Goal: Task Accomplishment & Management: Complete application form

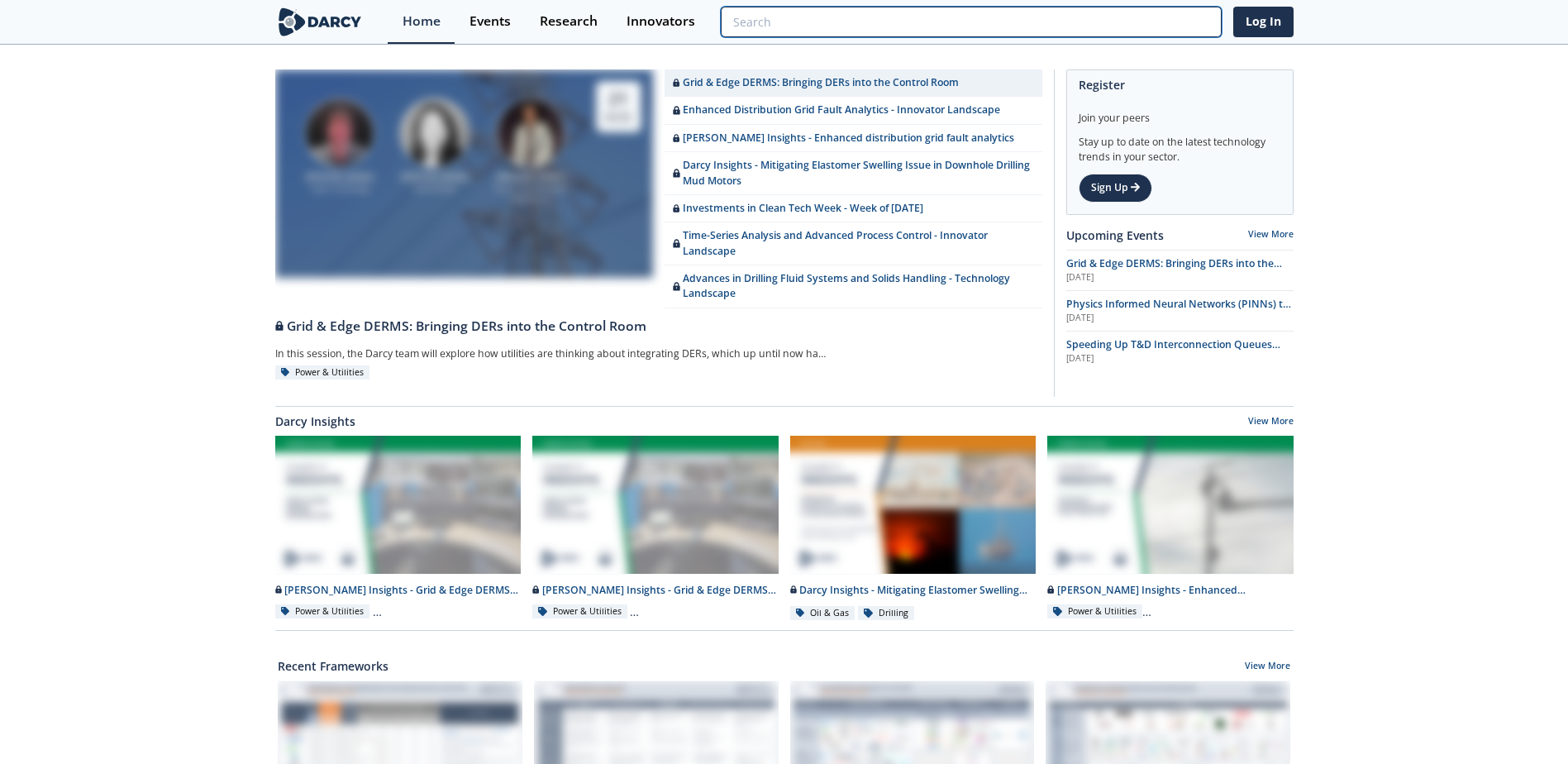
click at [1221, 14] on input "search" at bounding box center [971, 22] width 500 height 31
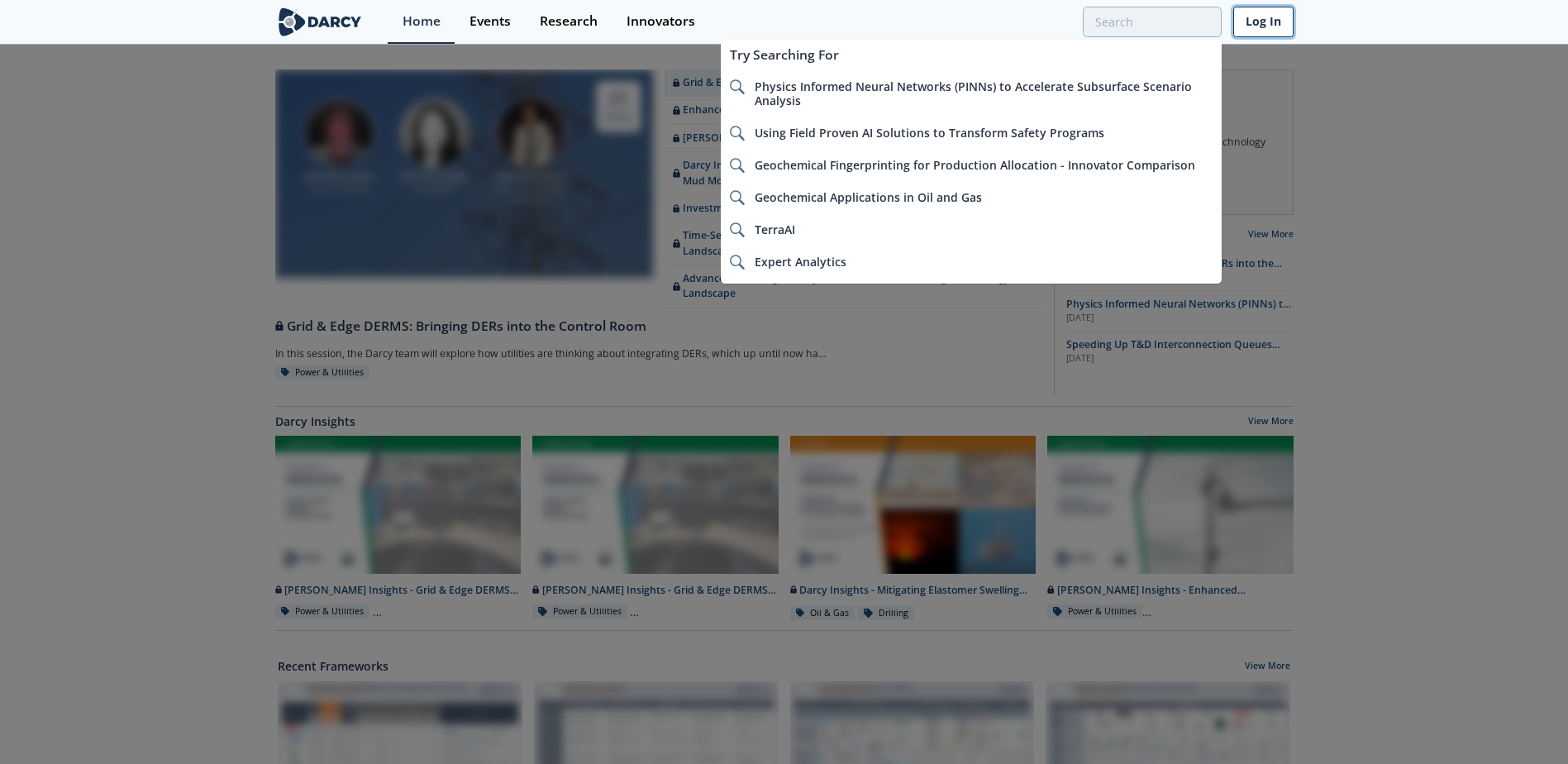
click at [1253, 19] on link "Log In" at bounding box center [1263, 22] width 60 height 31
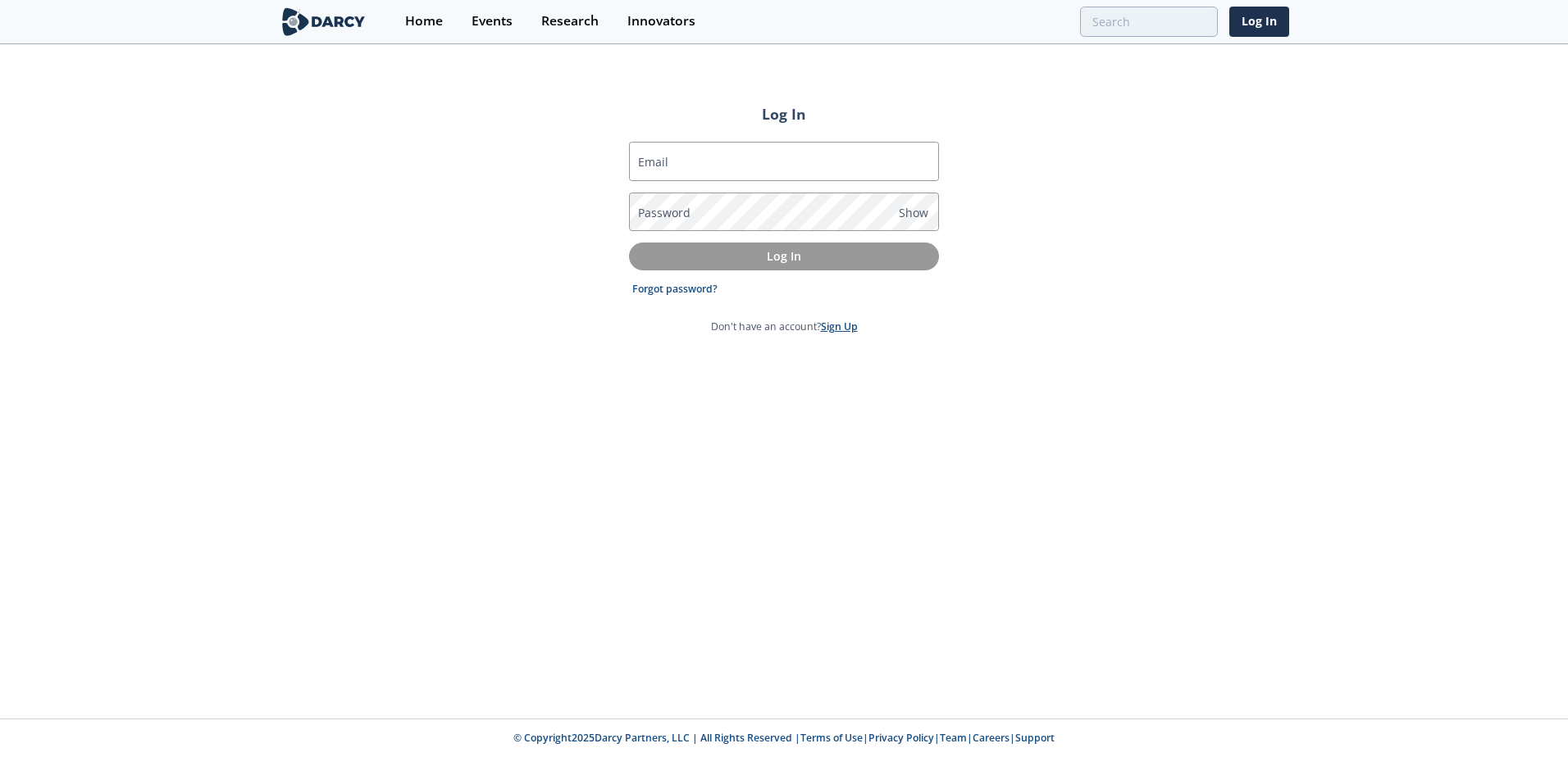
click at [824, 325] on link "Sign Up" at bounding box center [839, 326] width 37 height 14
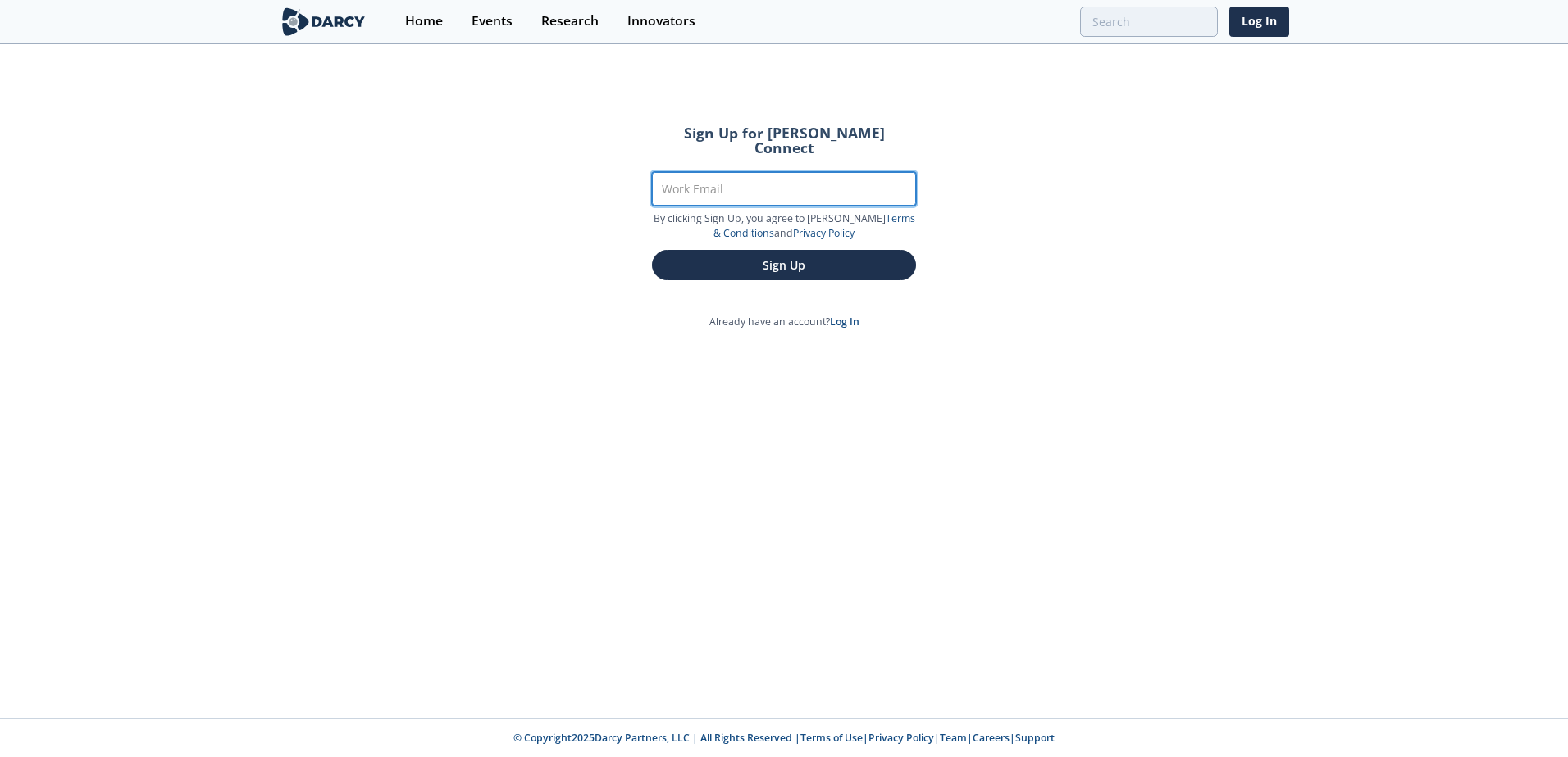
click at [777, 184] on input "Work Email" at bounding box center [783, 189] width 264 height 33
type input "[PERSON_NAME][EMAIL_ADDRESS][PERSON_NAME][DOMAIN_NAME]"
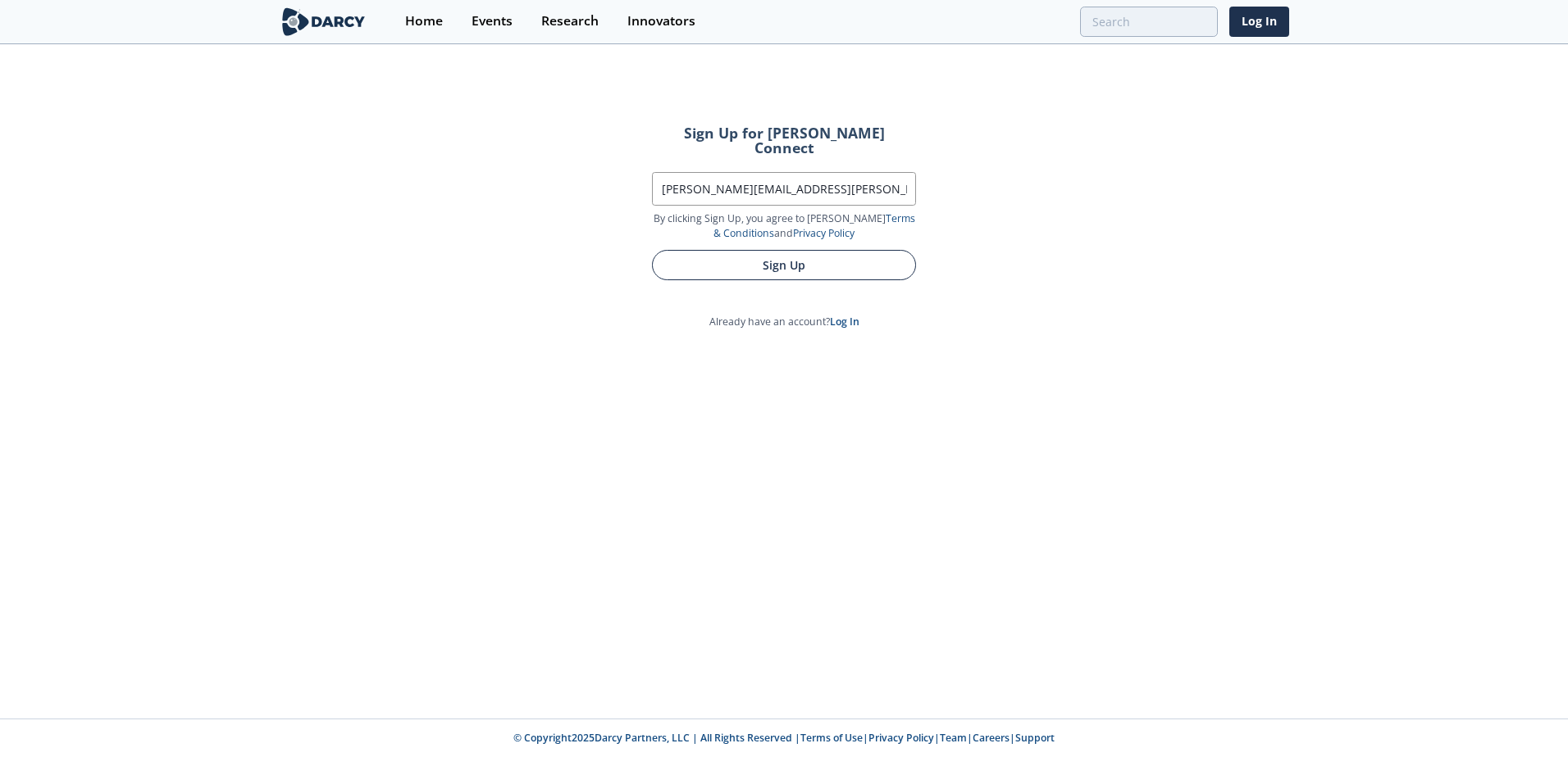
click at [747, 255] on button "Sign Up" at bounding box center [783, 265] width 264 height 30
click at [812, 250] on button "Sign Up" at bounding box center [783, 265] width 264 height 30
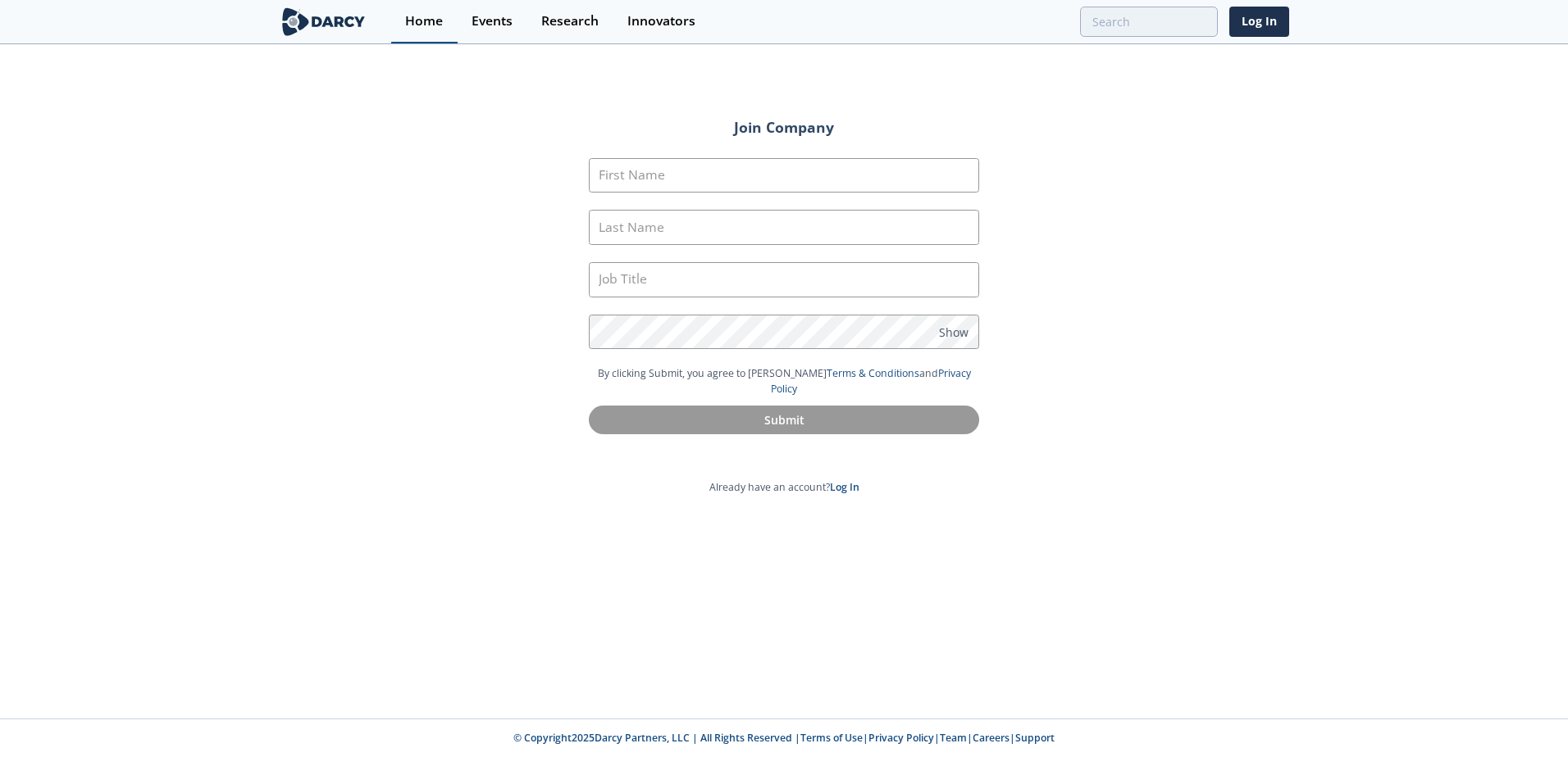
click at [431, 30] on link "Home" at bounding box center [424, 22] width 67 height 43
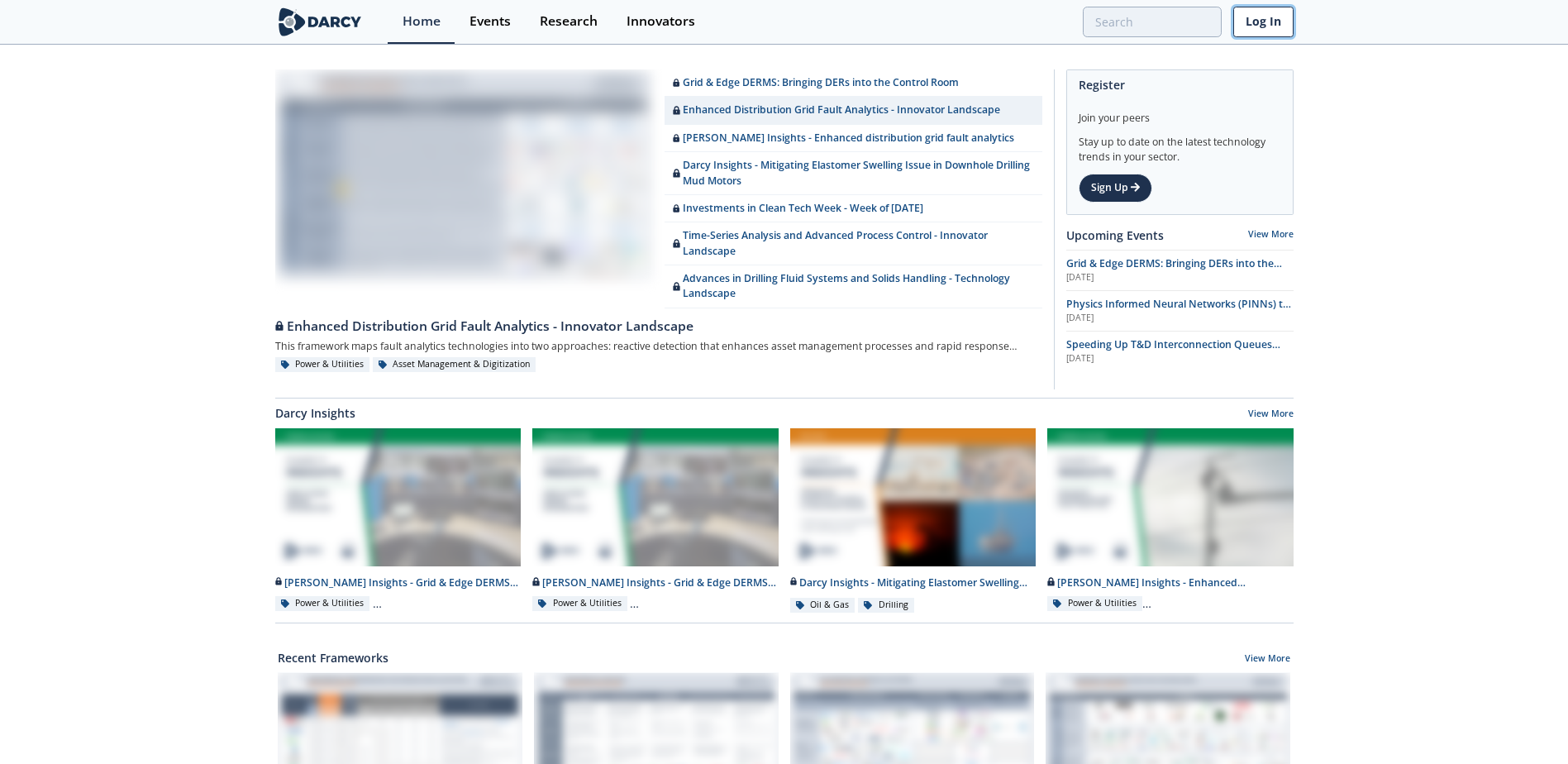
click at [1261, 26] on link "Log In" at bounding box center [1263, 22] width 60 height 31
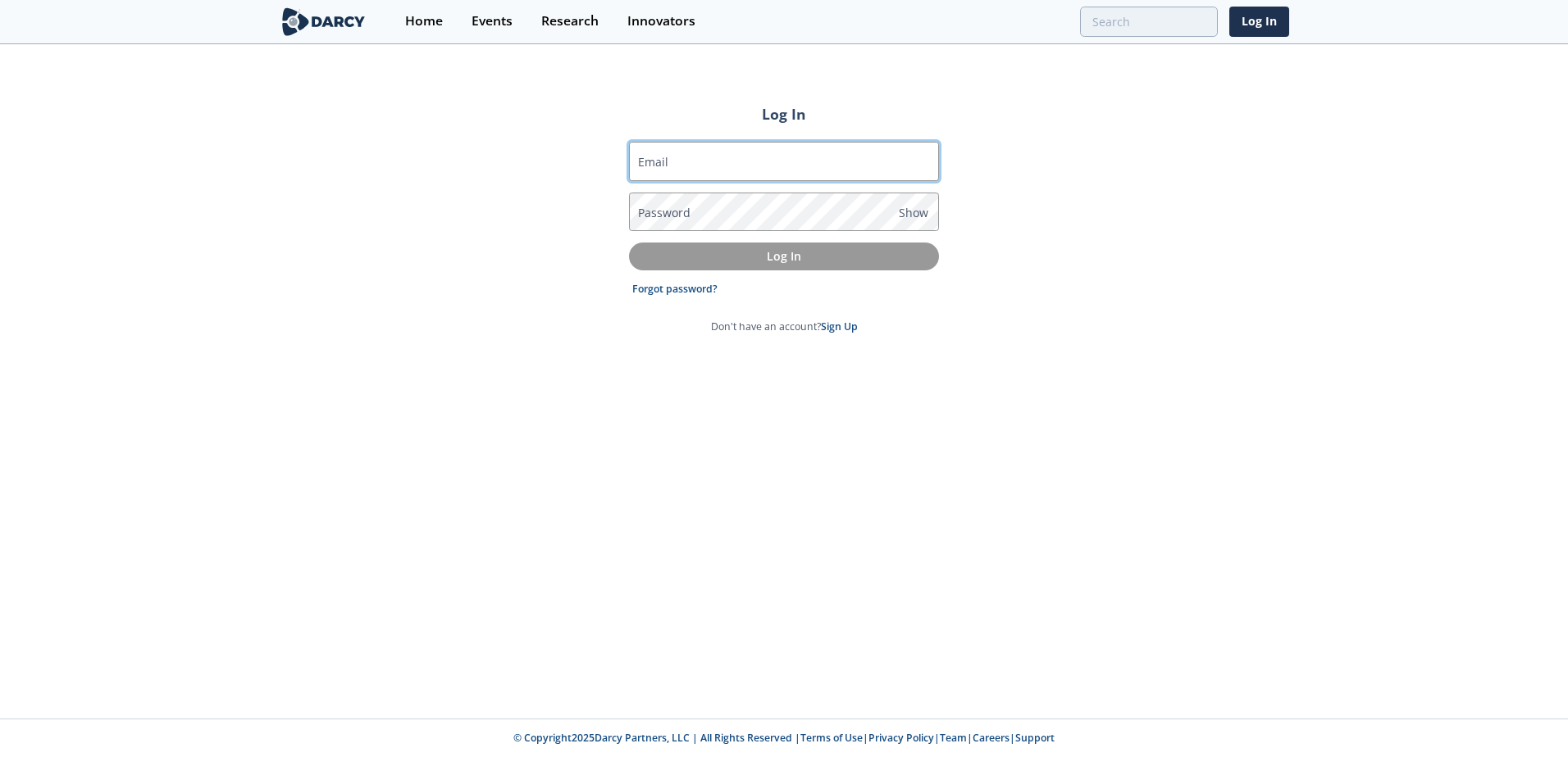
click at [747, 163] on input "Email" at bounding box center [783, 161] width 309 height 39
type input "[PERSON_NAME][EMAIL_ADDRESS][PERSON_NAME][DOMAIN_NAME]"
click at [850, 334] on p "Don't have an account? Sign Up" at bounding box center [784, 326] width 146 height 15
click at [847, 331] on link "Sign Up" at bounding box center [839, 326] width 37 height 14
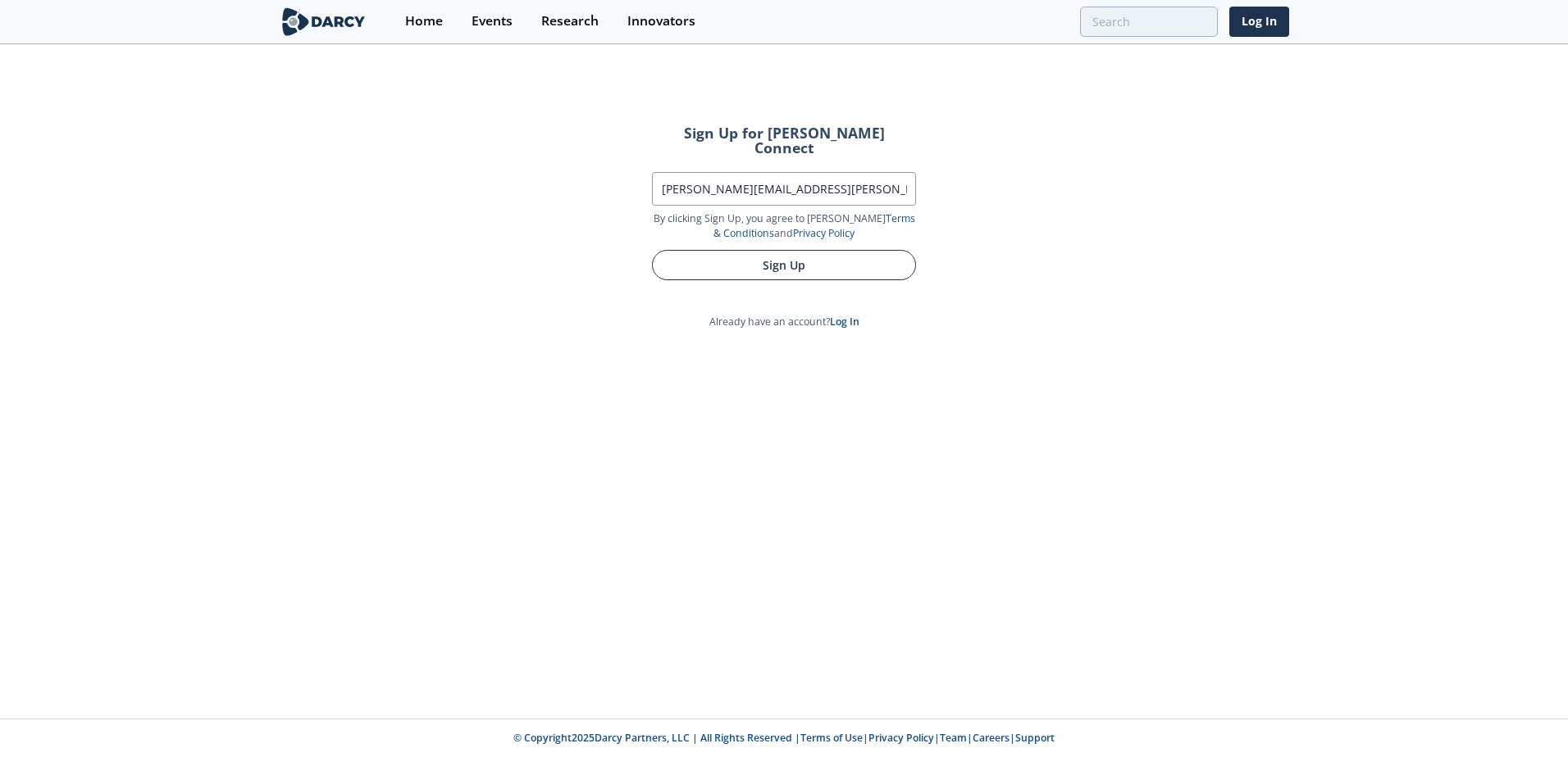
click at [804, 250] on button "Sign Up" at bounding box center [783, 265] width 264 height 30
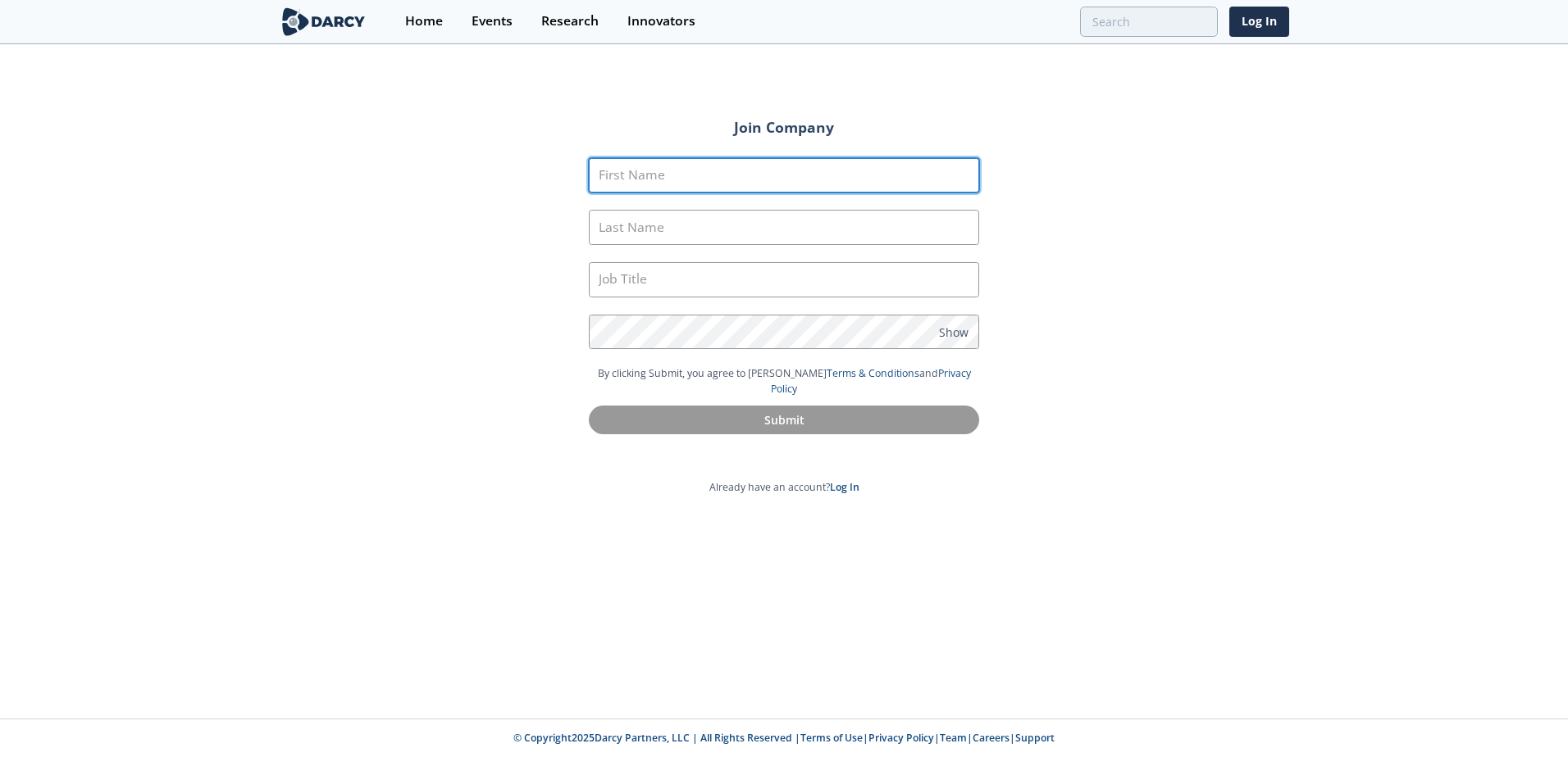
click at [645, 171] on input "First Name" at bounding box center [783, 176] width 390 height 35
type input "Gabriel"
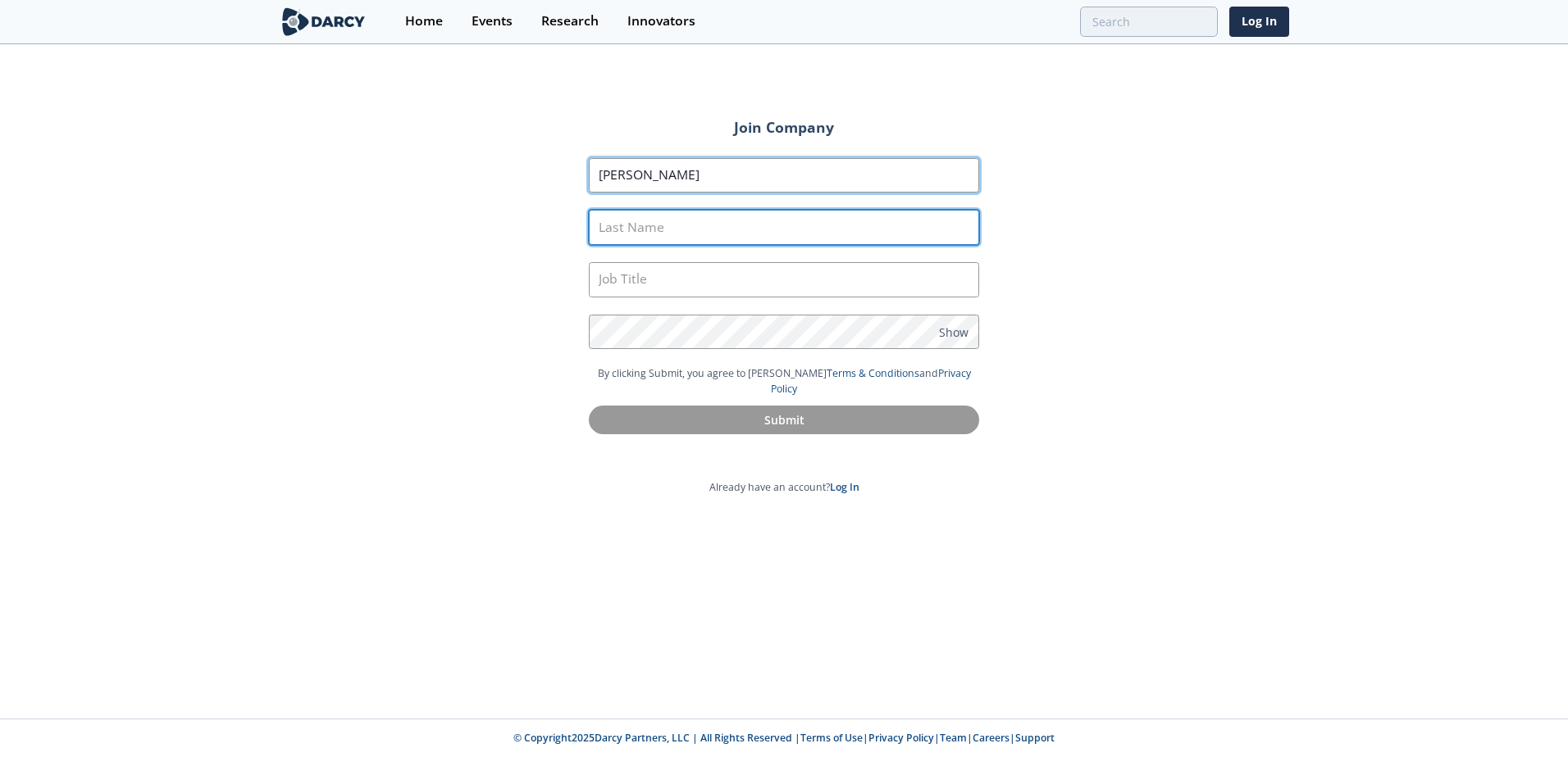
type input "Madson"
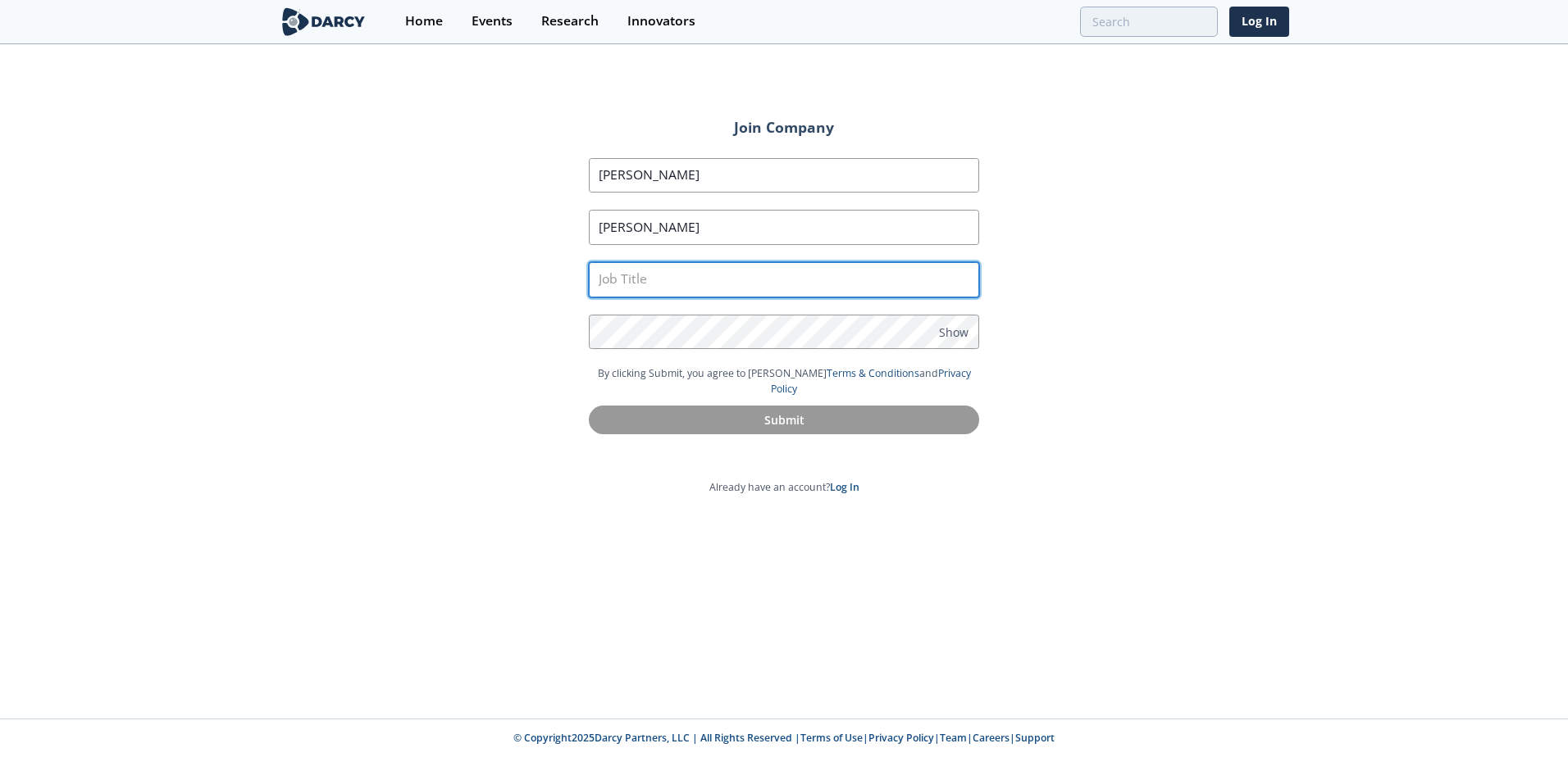
click at [681, 275] on input "text" at bounding box center [783, 280] width 390 height 35
type input "S"
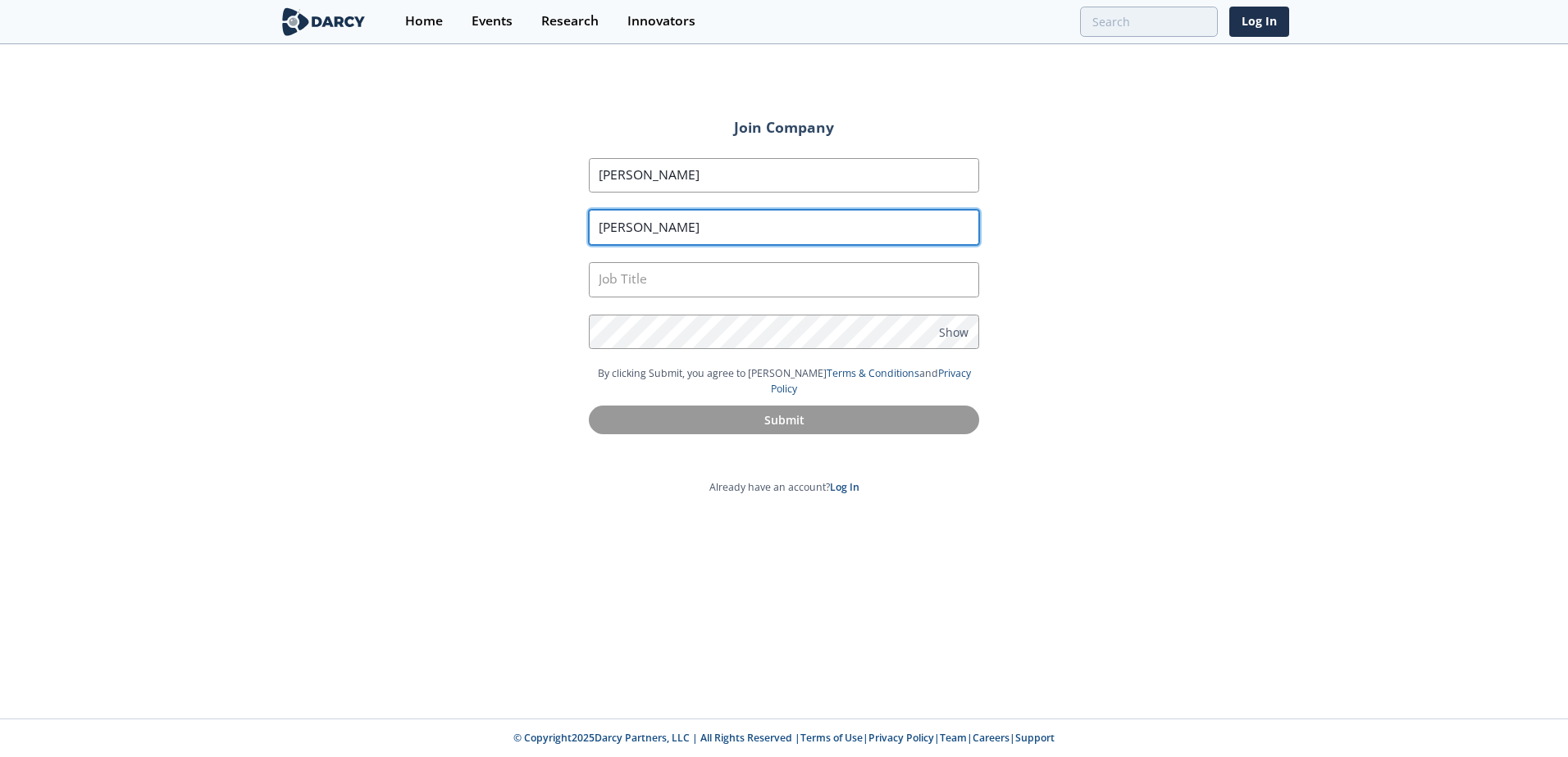
click at [646, 223] on input "Madson" at bounding box center [783, 228] width 390 height 35
type input "Madson"
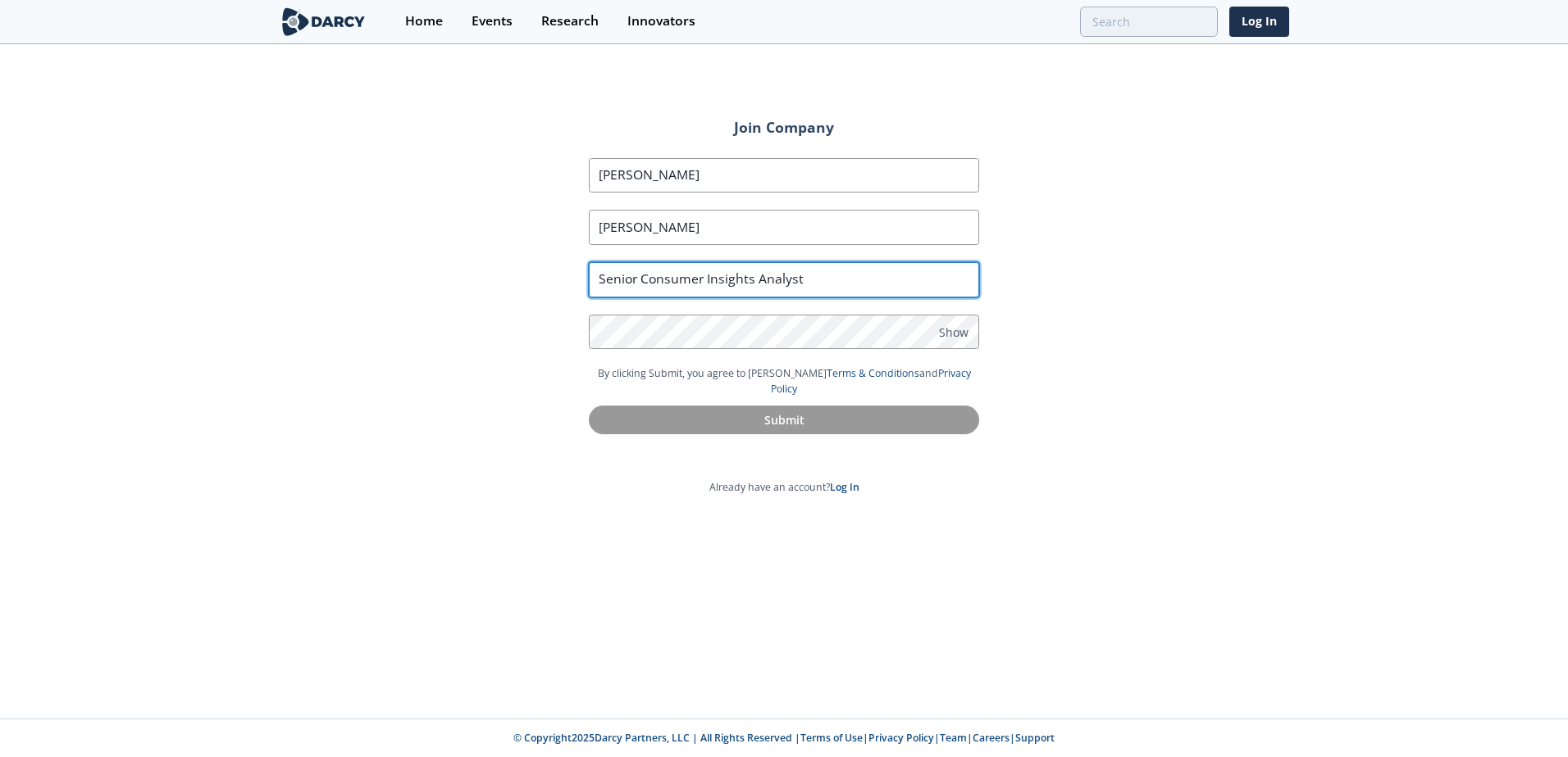
type input "Senior Consumer Insights Analyst"
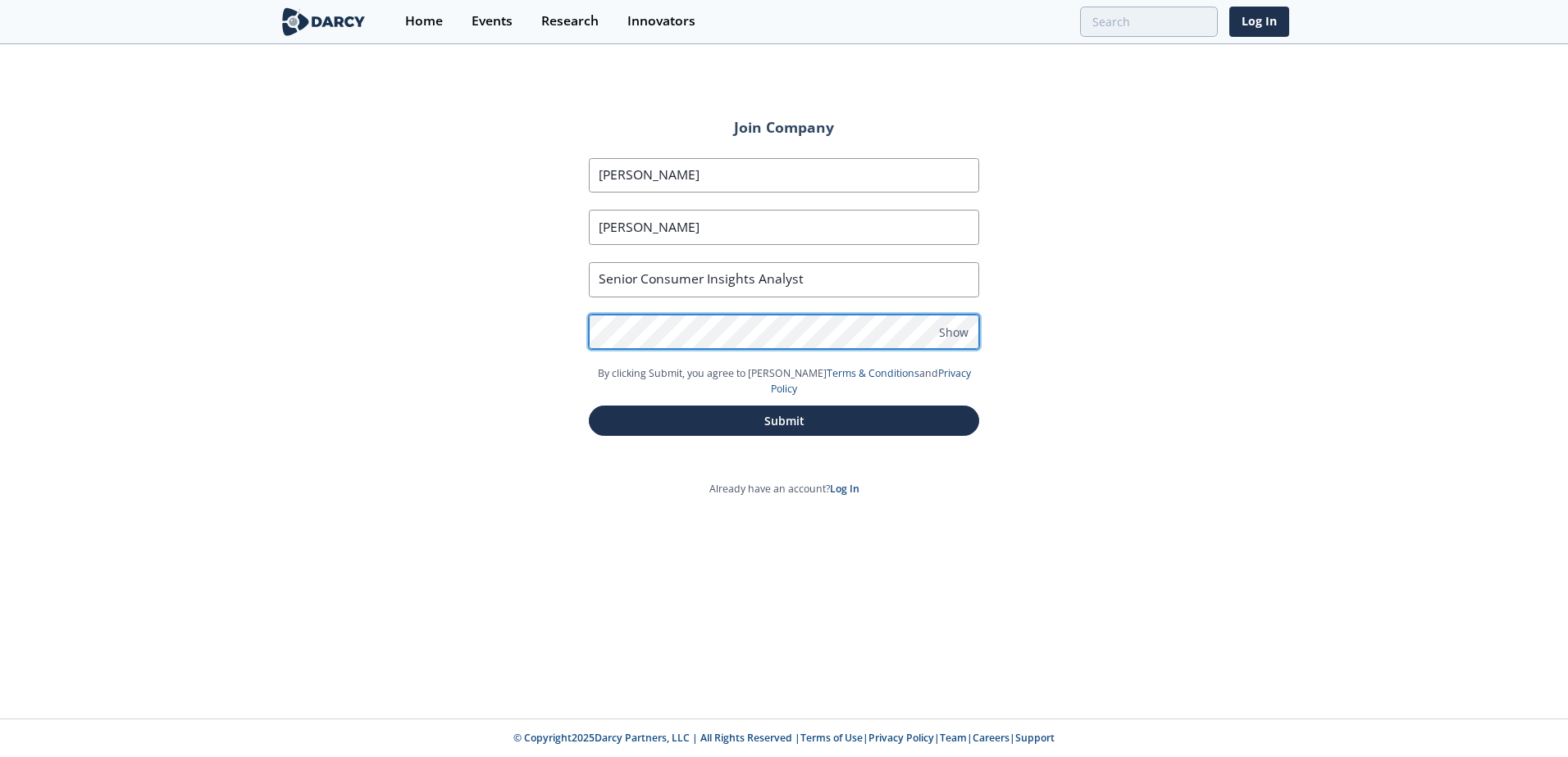
click at [588, 406] on button "Submit" at bounding box center [783, 420] width 390 height 30
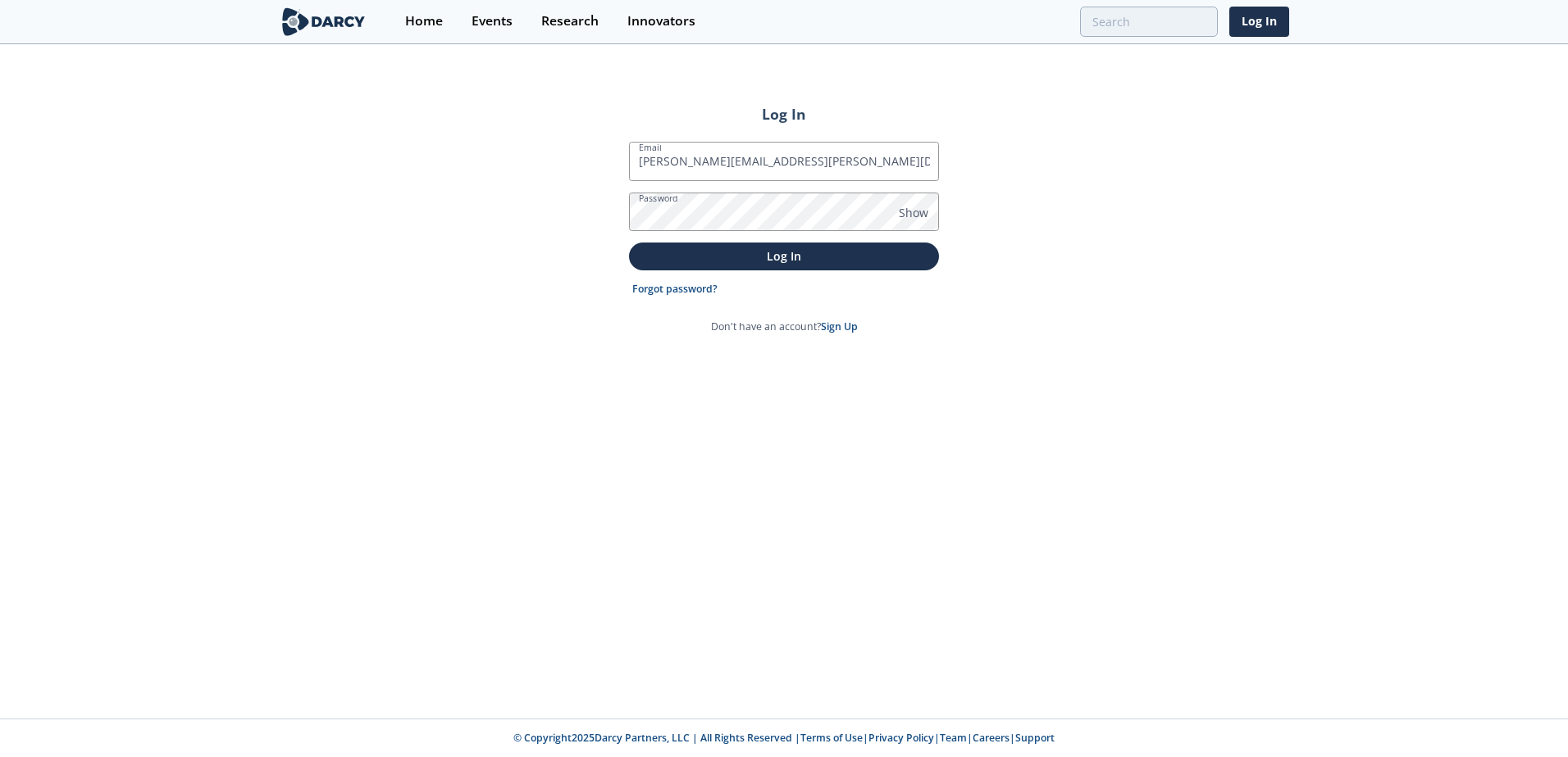
click at [629, 243] on button "Log In" at bounding box center [783, 256] width 309 height 27
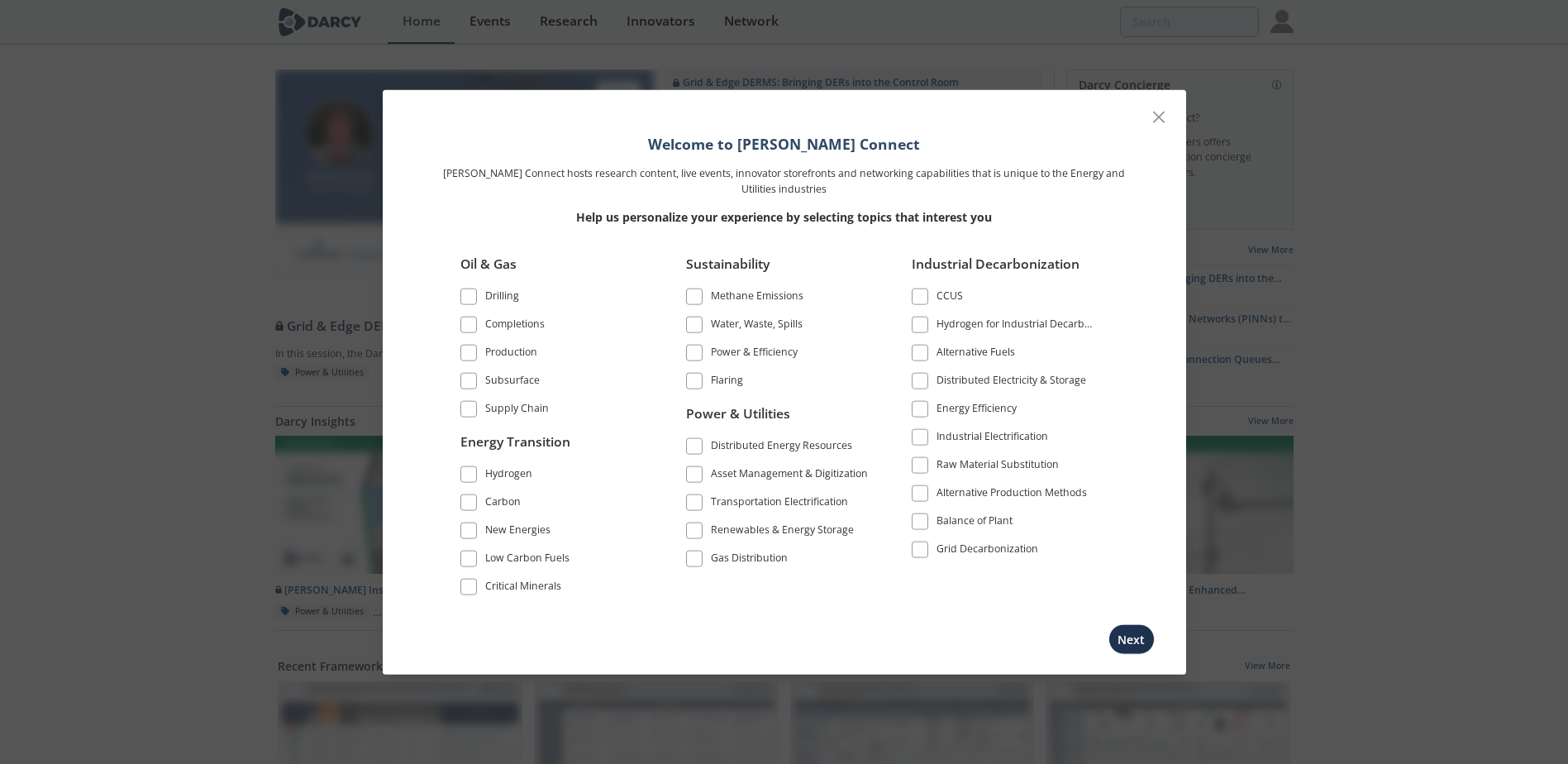
click at [691, 350] on span at bounding box center [694, 354] width 12 height 12
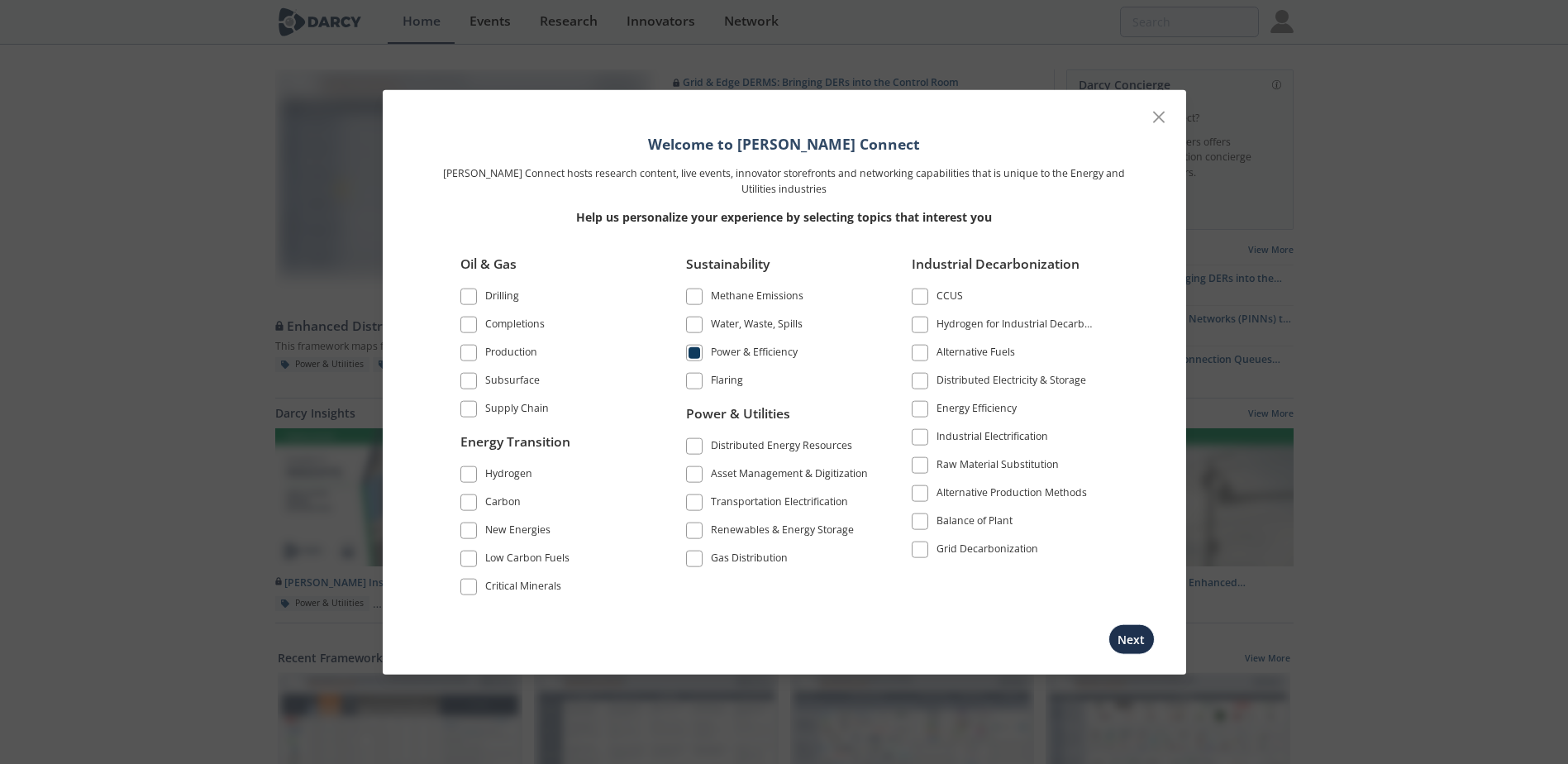
click at [747, 448] on div "Distributed Energy Resources" at bounding box center [782, 447] width 142 height 20
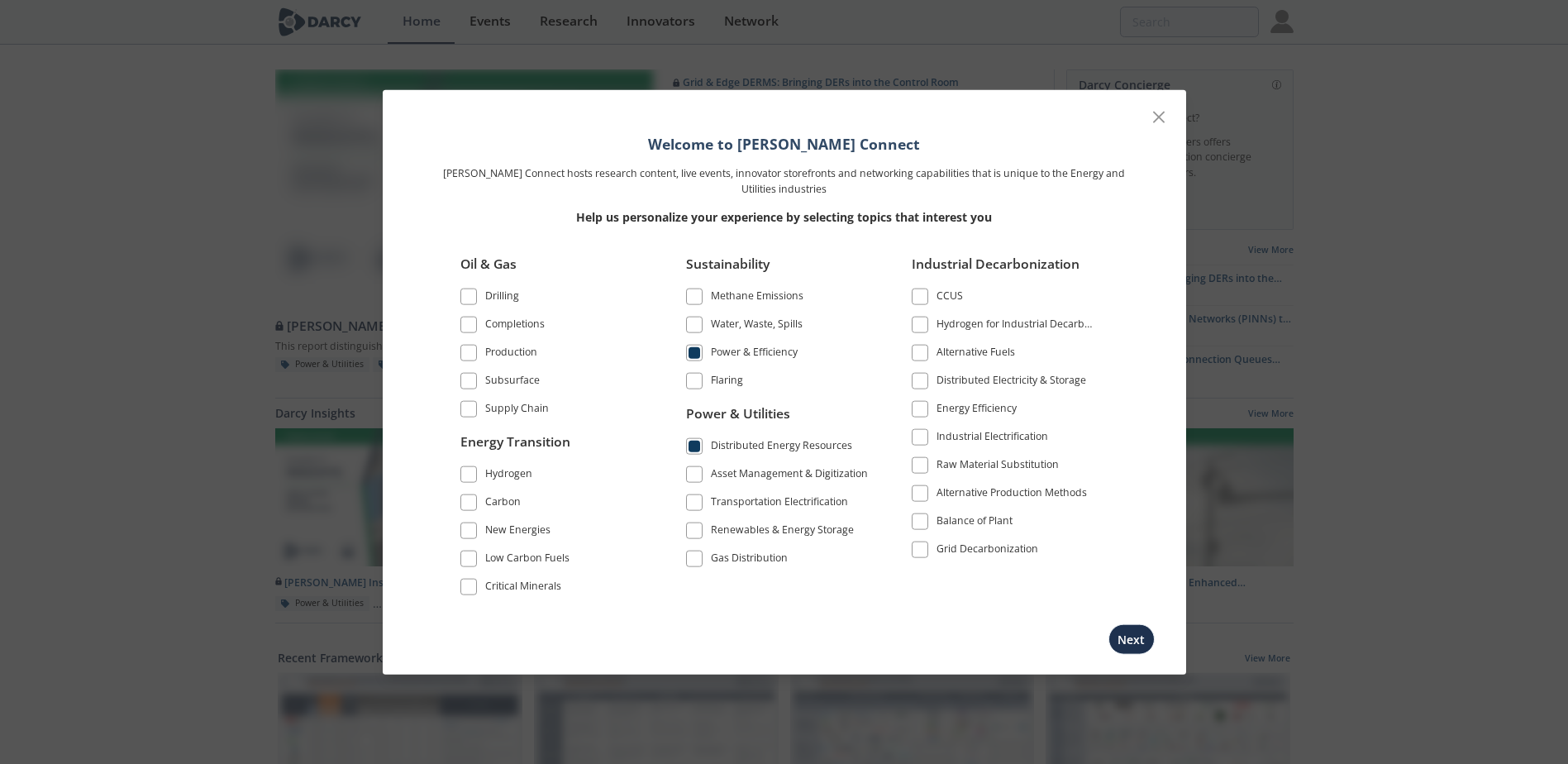
click at [801, 530] on div "Renewables & Energy Storage" at bounding box center [783, 532] width 143 height 20
click at [1140, 640] on button "Next" at bounding box center [1131, 638] width 47 height 31
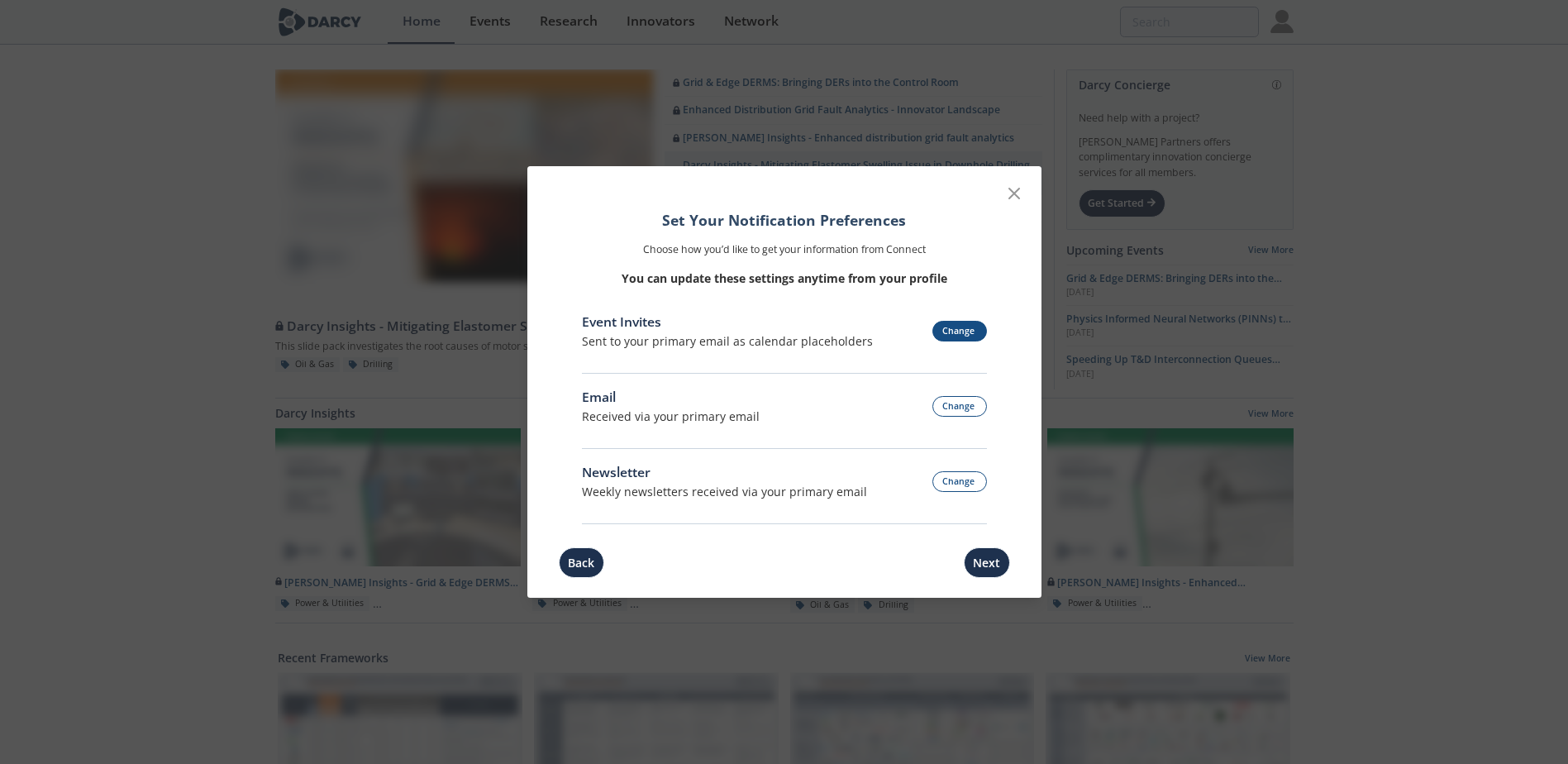
click at [947, 326] on button "Change" at bounding box center [959, 331] width 54 height 21
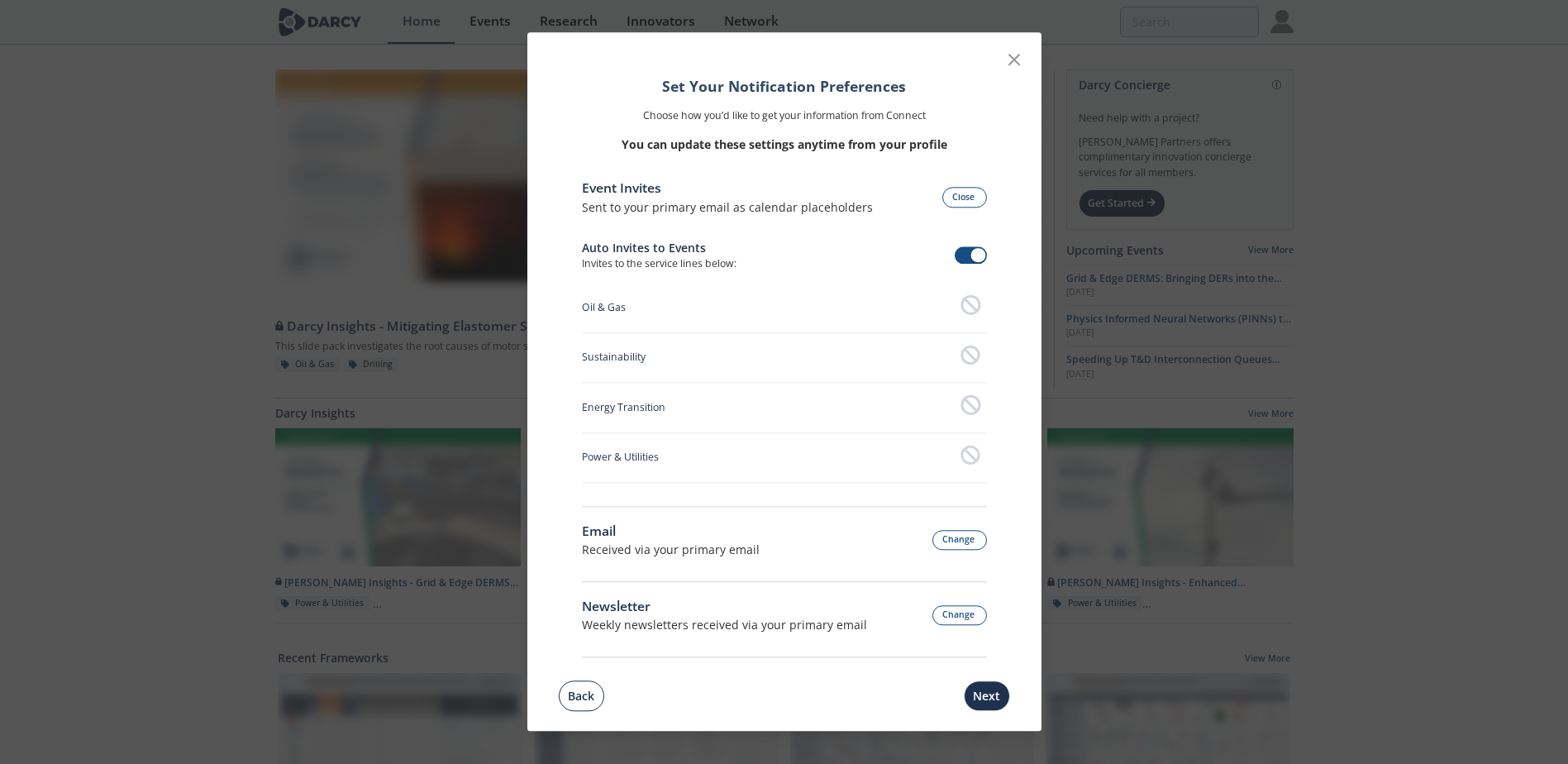
click at [587, 698] on button "Back" at bounding box center [581, 697] width 46 height 31
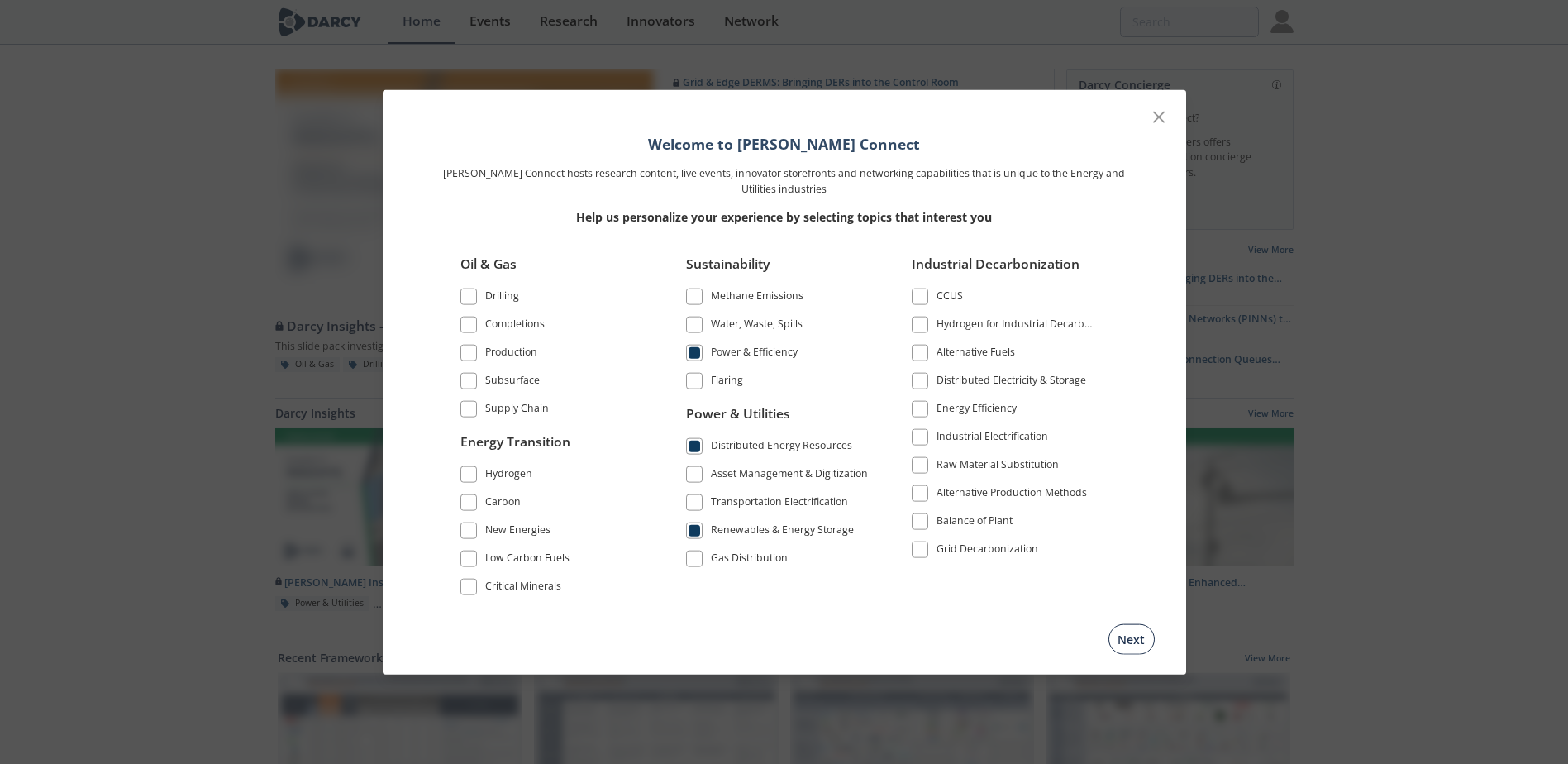
click at [1125, 637] on button "Next" at bounding box center [1131, 638] width 47 height 31
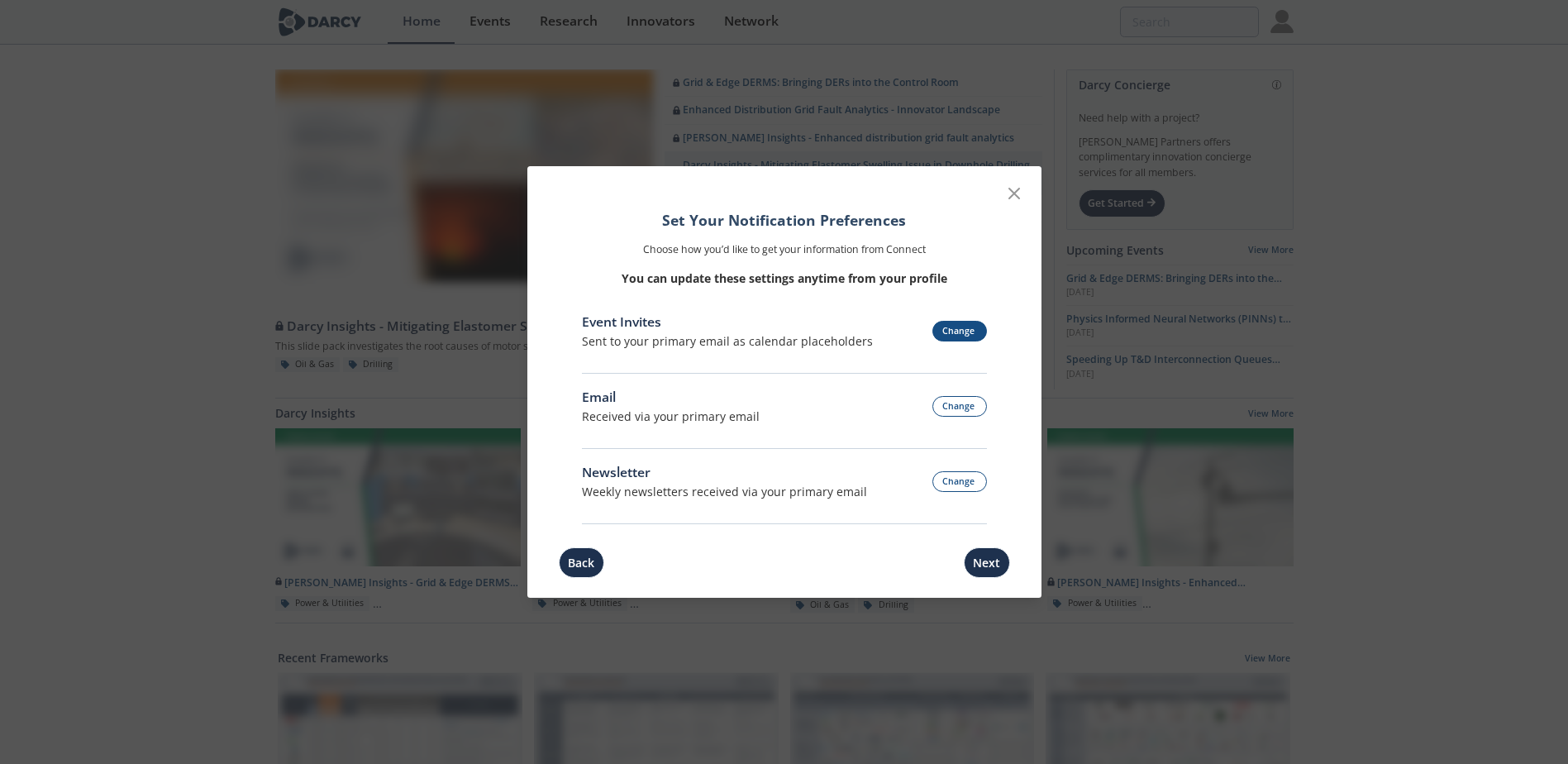
click at [955, 332] on button "Change" at bounding box center [959, 331] width 54 height 21
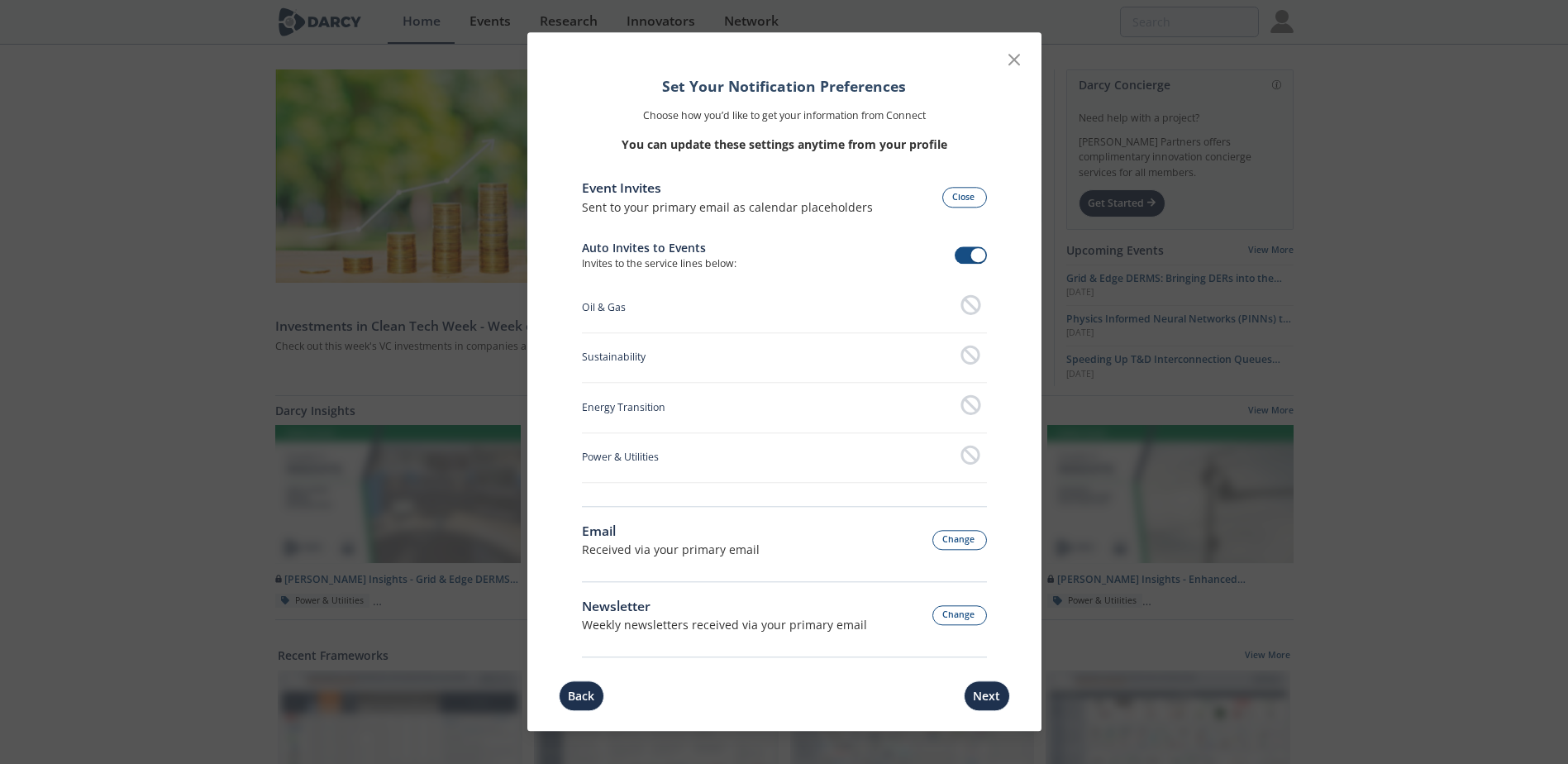
click at [952, 257] on div "Auto Invites to Events Invites to the service lines below:" at bounding box center [784, 261] width 405 height 44
click at [972, 256] on span at bounding box center [979, 255] width 15 height 15
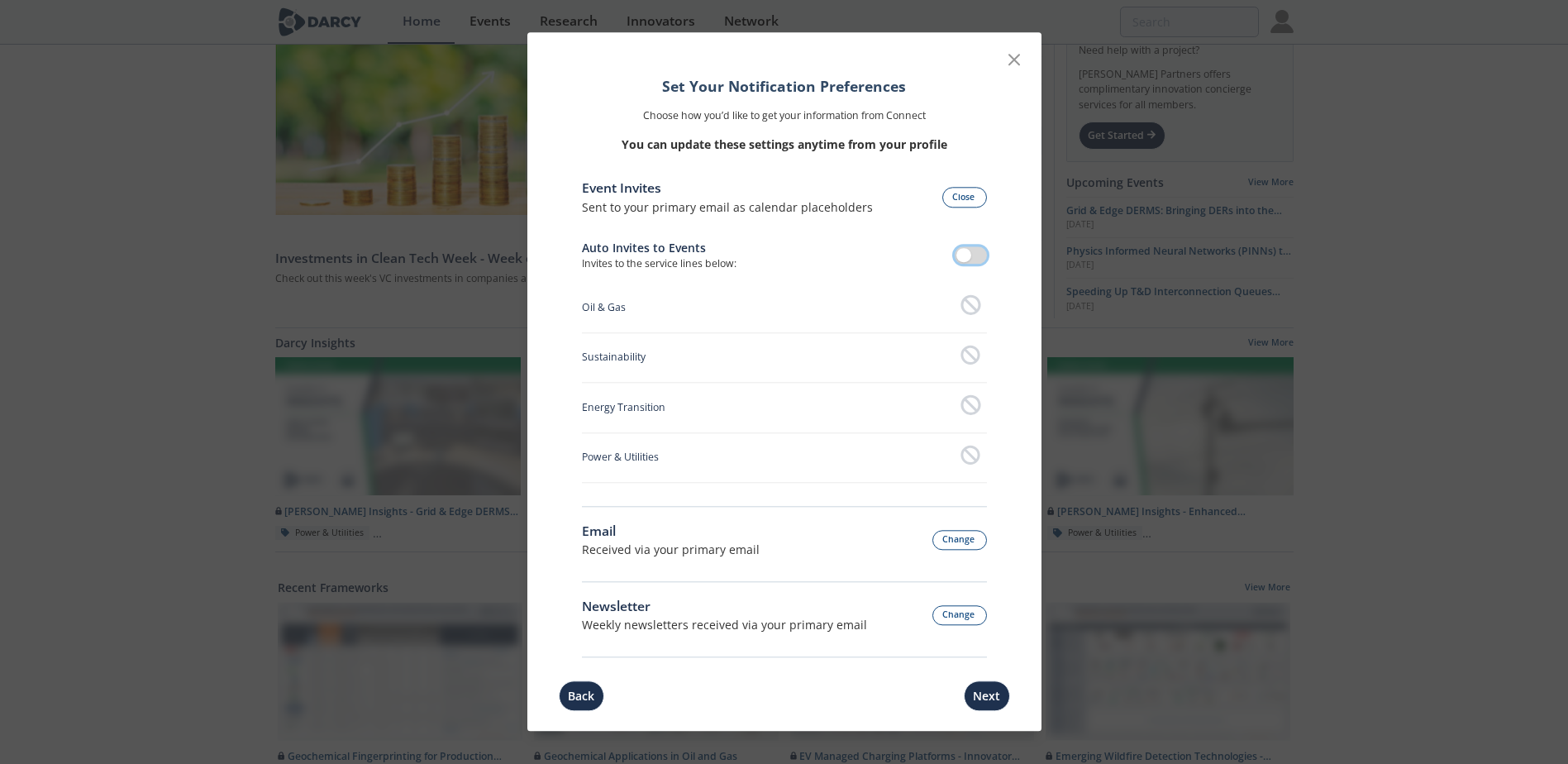
scroll to position [165, 0]
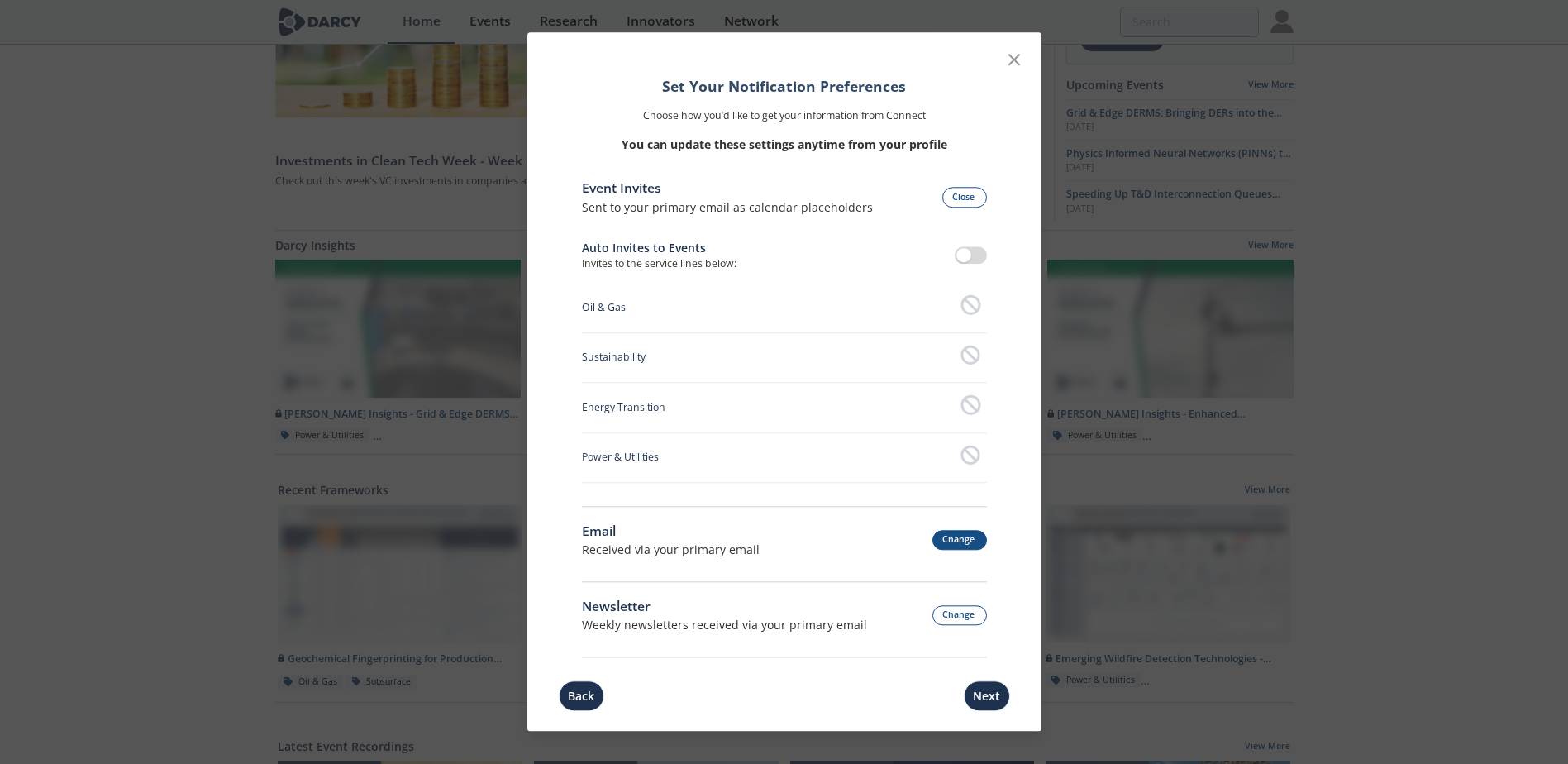
click at [964, 542] on button "Change" at bounding box center [959, 540] width 54 height 21
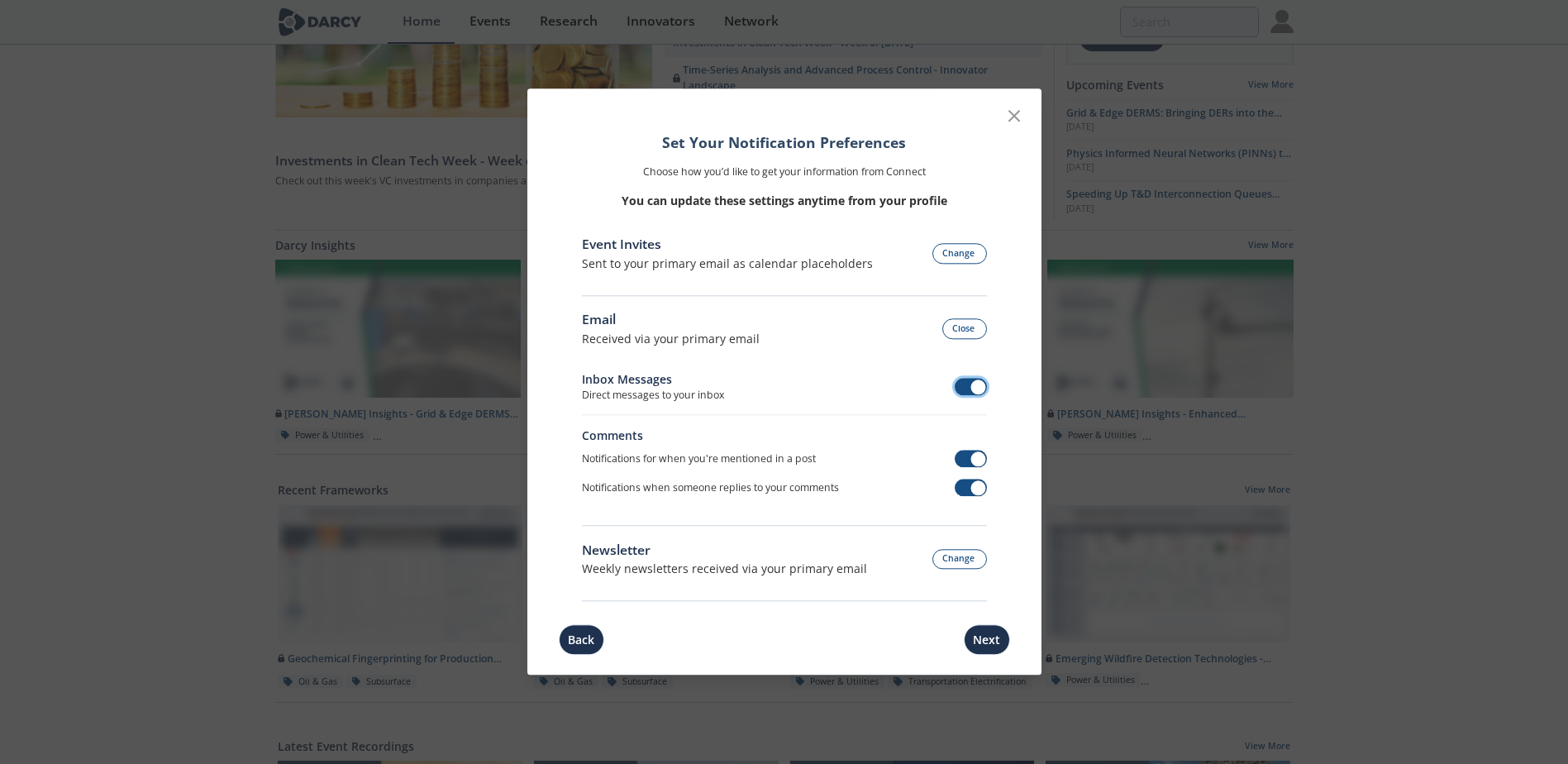
click at [966, 387] on span at bounding box center [971, 386] width 33 height 18
click at [971, 456] on span at bounding box center [971, 460] width 33 height 18
click at [976, 491] on span at bounding box center [979, 489] width 15 height 15
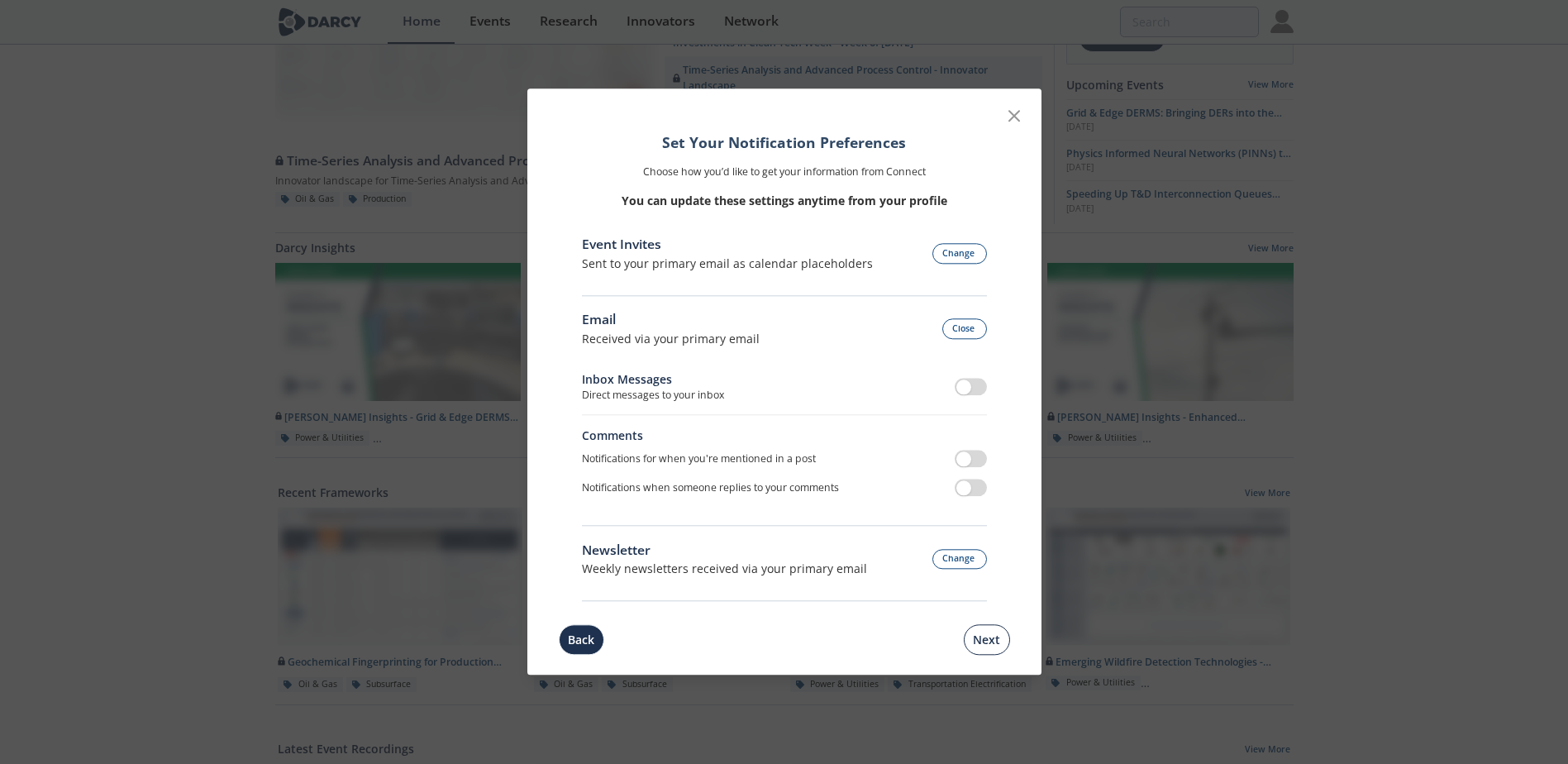
click at [992, 637] on button "Next" at bounding box center [987, 640] width 47 height 31
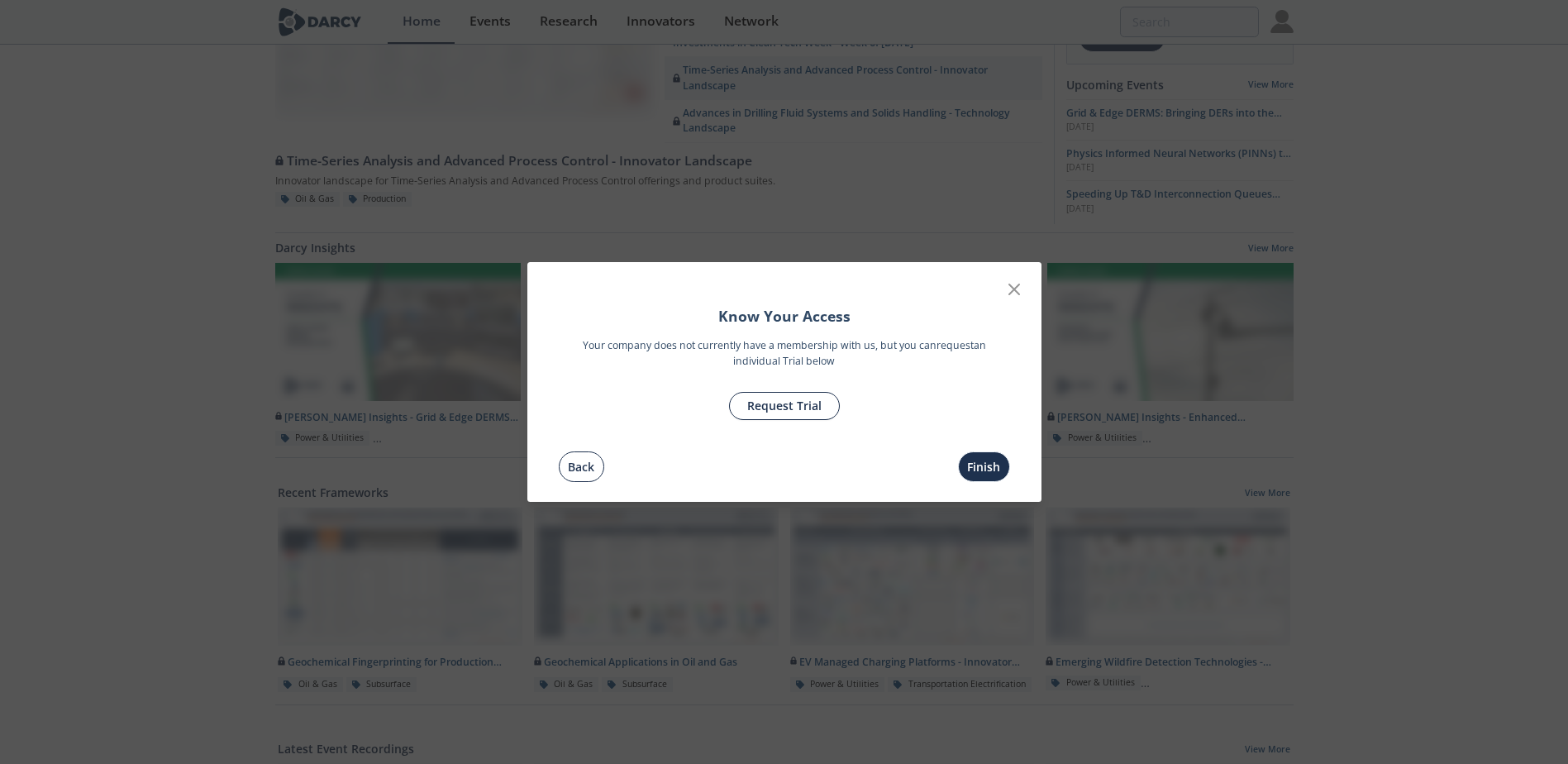
click at [577, 468] on button "Back" at bounding box center [581, 467] width 46 height 31
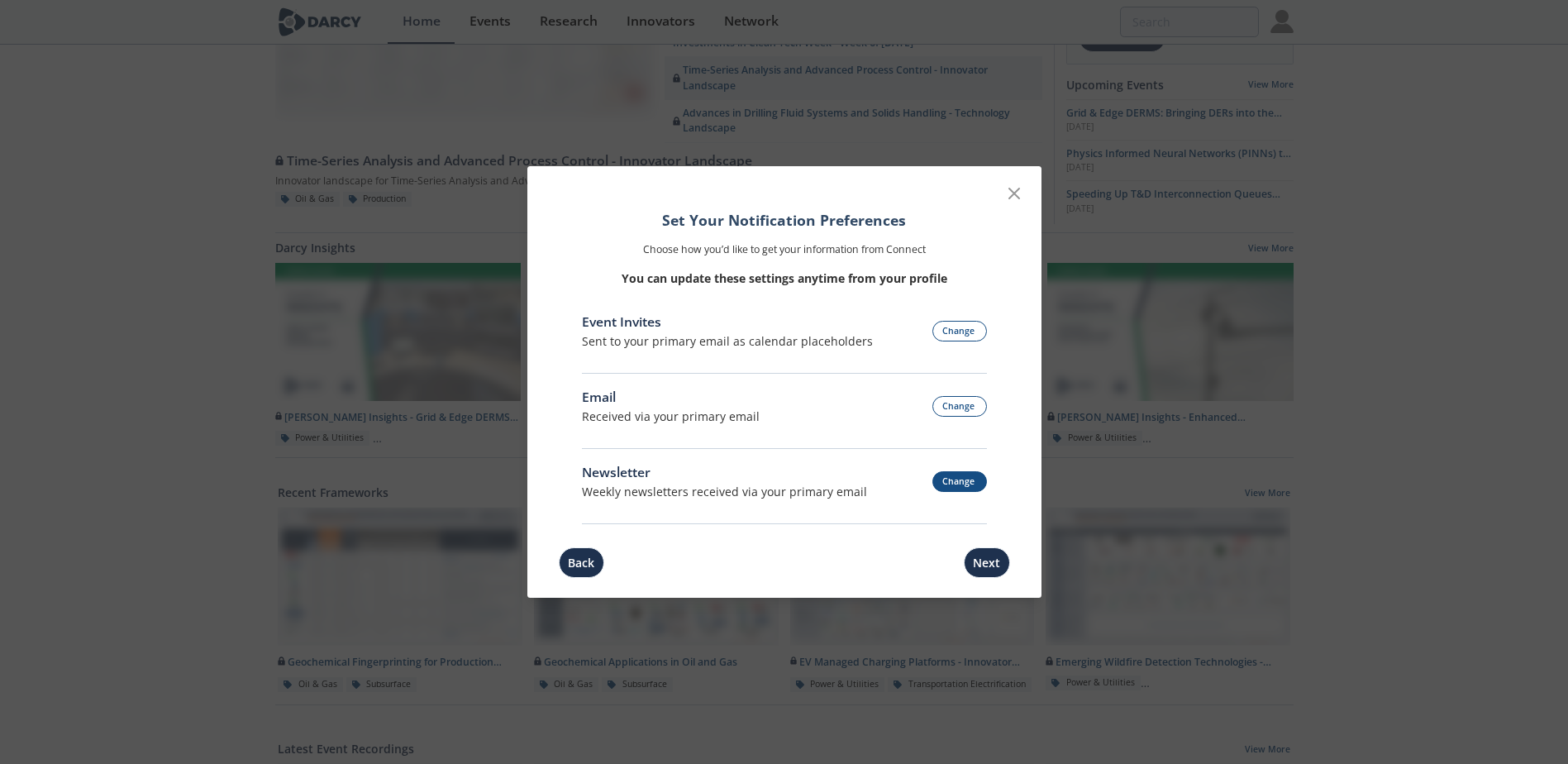
click at [939, 483] on button "Change" at bounding box center [959, 482] width 54 height 21
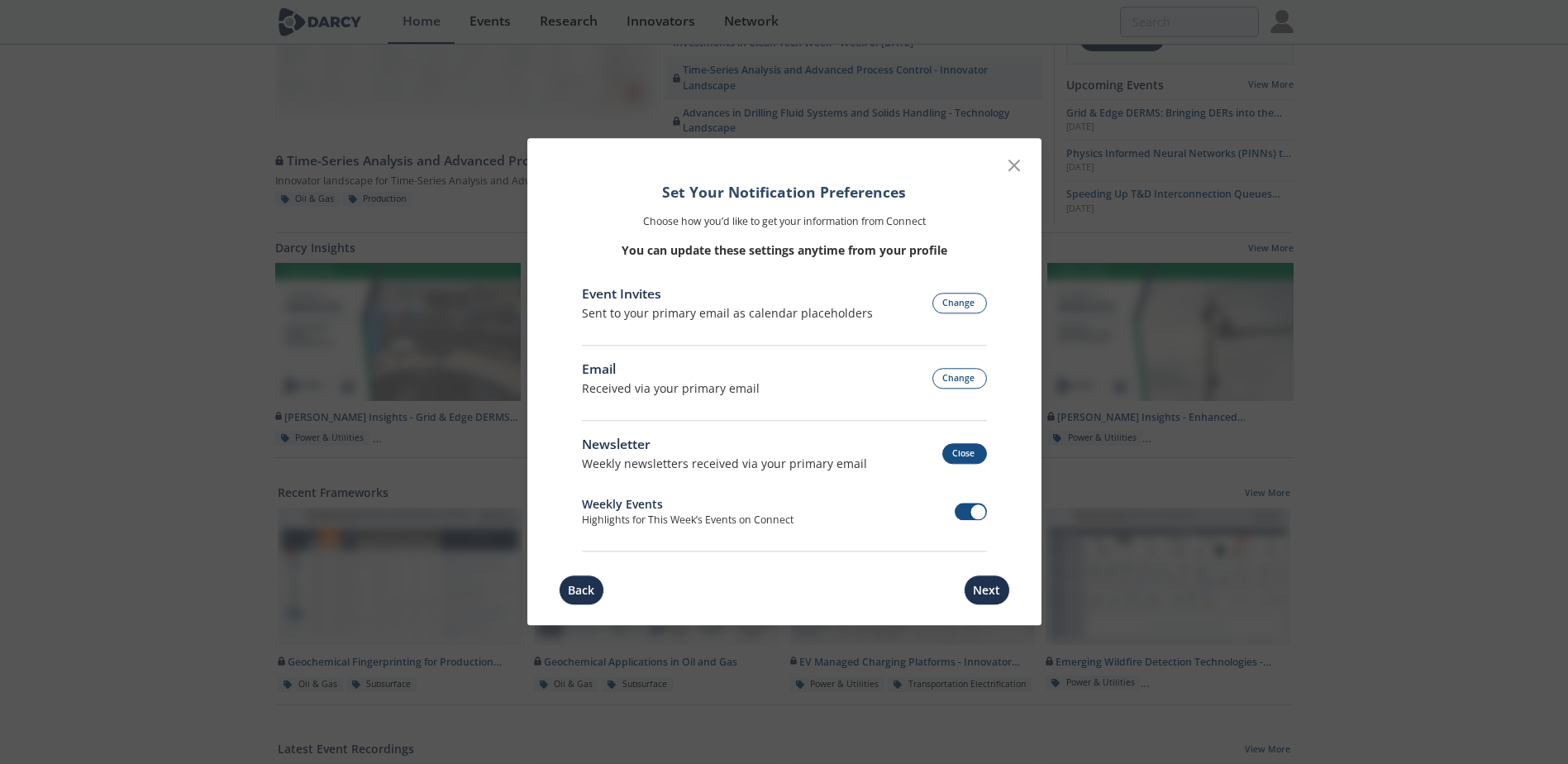
click at [969, 459] on button "Close" at bounding box center [964, 454] width 45 height 21
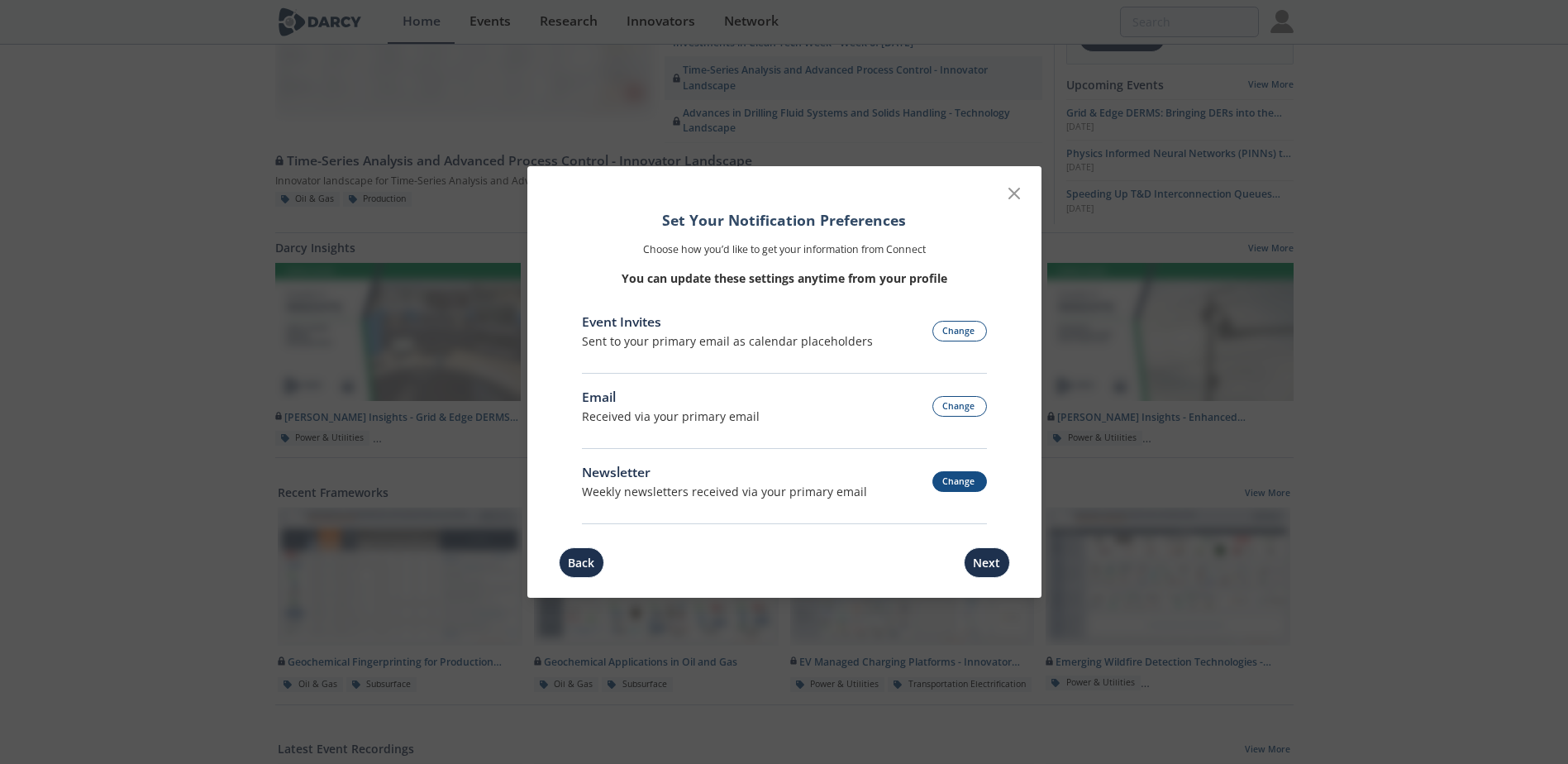
click at [975, 478] on button "Change" at bounding box center [959, 482] width 54 height 21
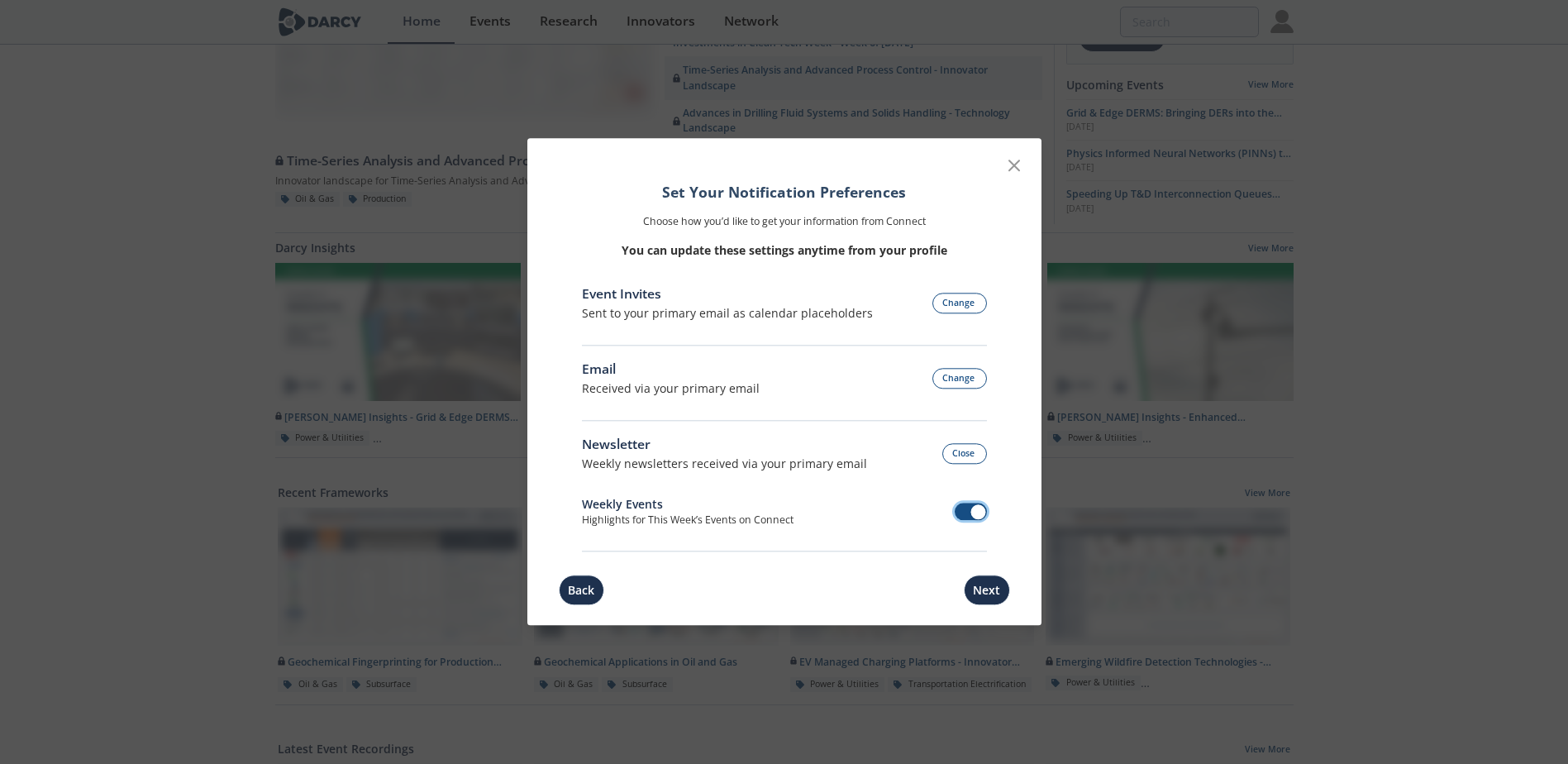
click at [983, 512] on span at bounding box center [979, 512] width 15 height 15
click at [983, 512] on span at bounding box center [971, 512] width 33 height 18
click at [993, 592] on button "Next" at bounding box center [987, 591] width 47 height 31
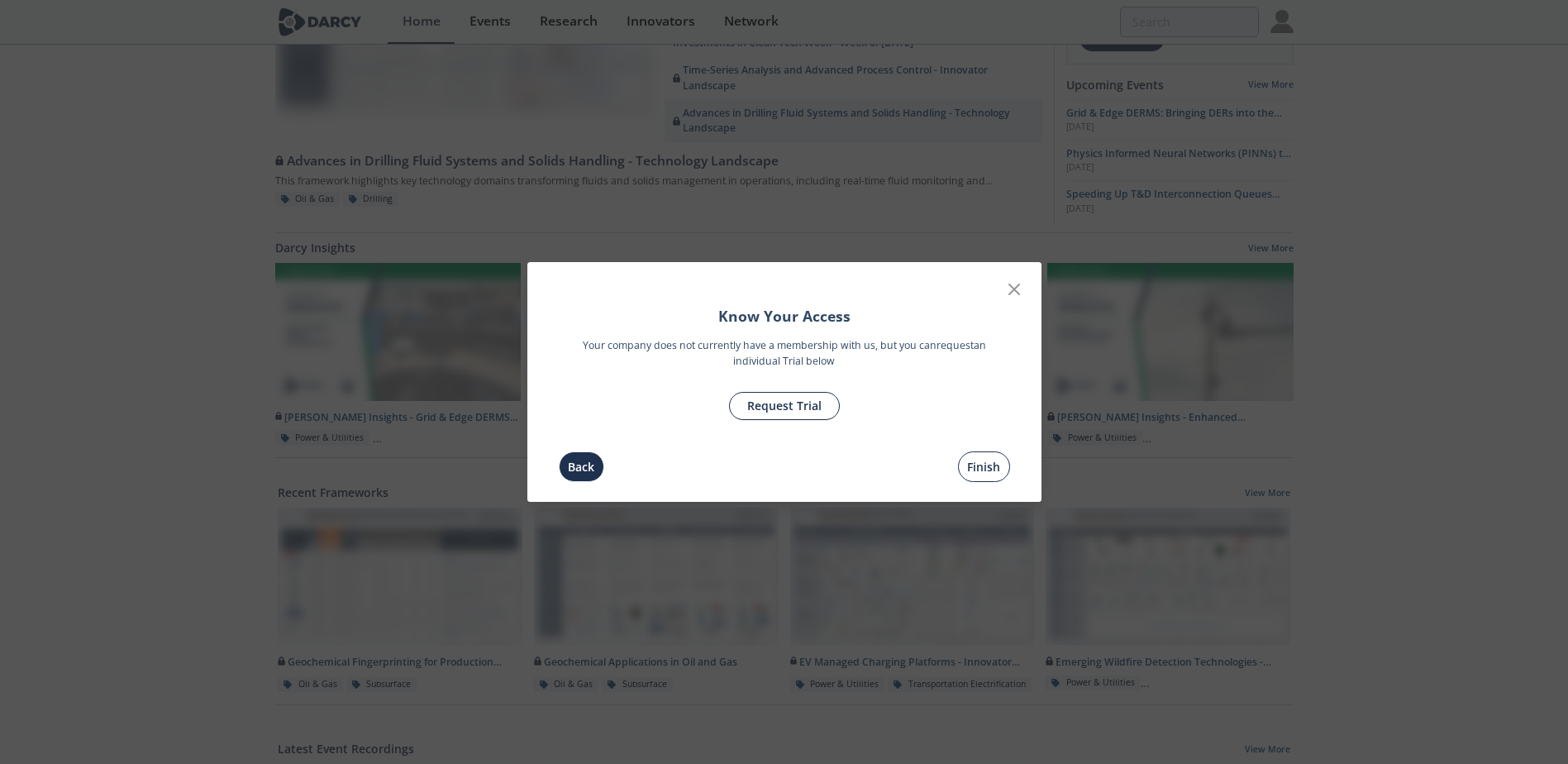
click at [969, 471] on button "Finish" at bounding box center [984, 467] width 52 height 31
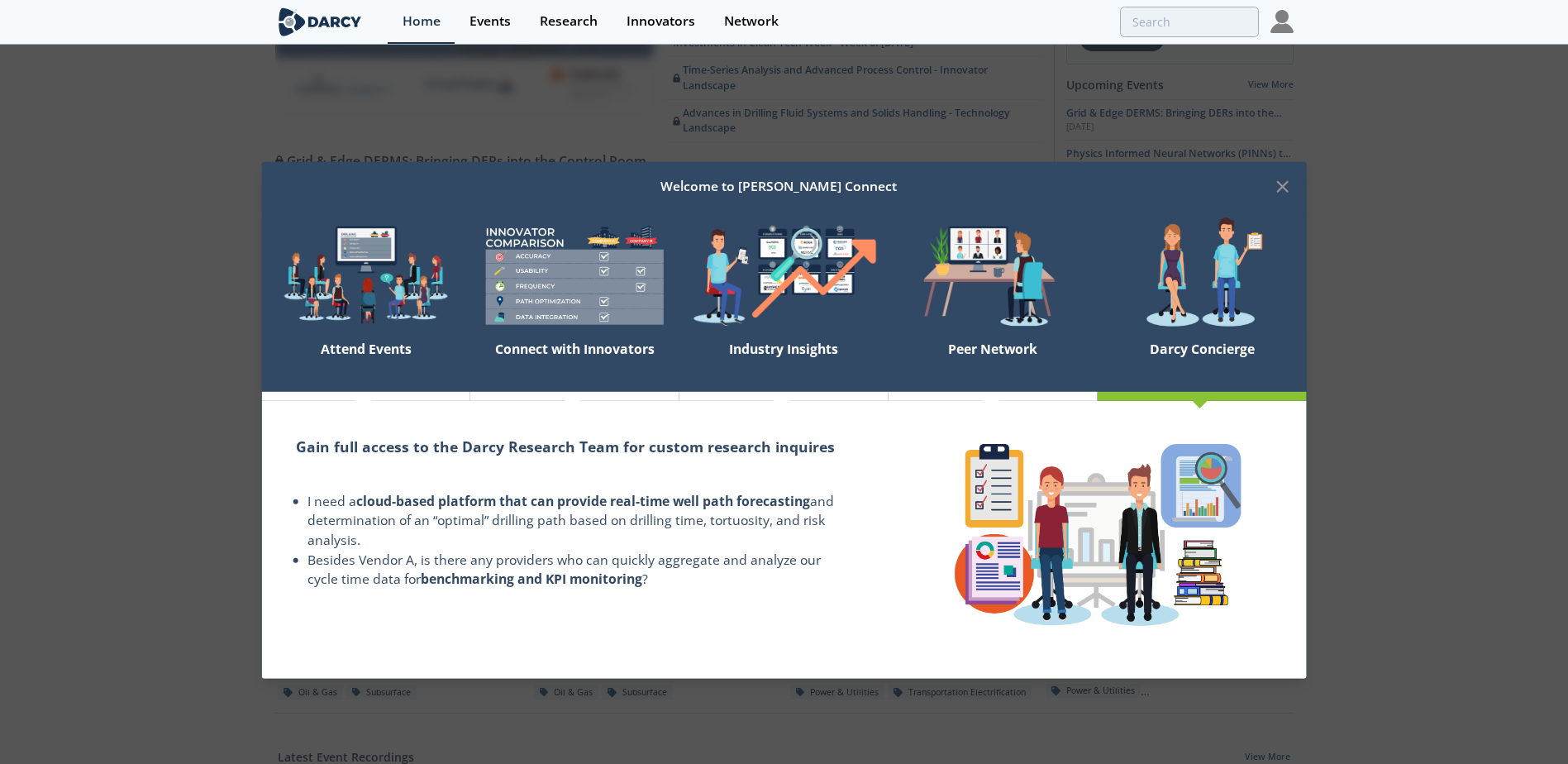
click at [1441, 358] on div "Welcome to [PERSON_NAME] Connect Attend Events Connect with Innovators Industry…" at bounding box center [784, 382] width 1568 height 764
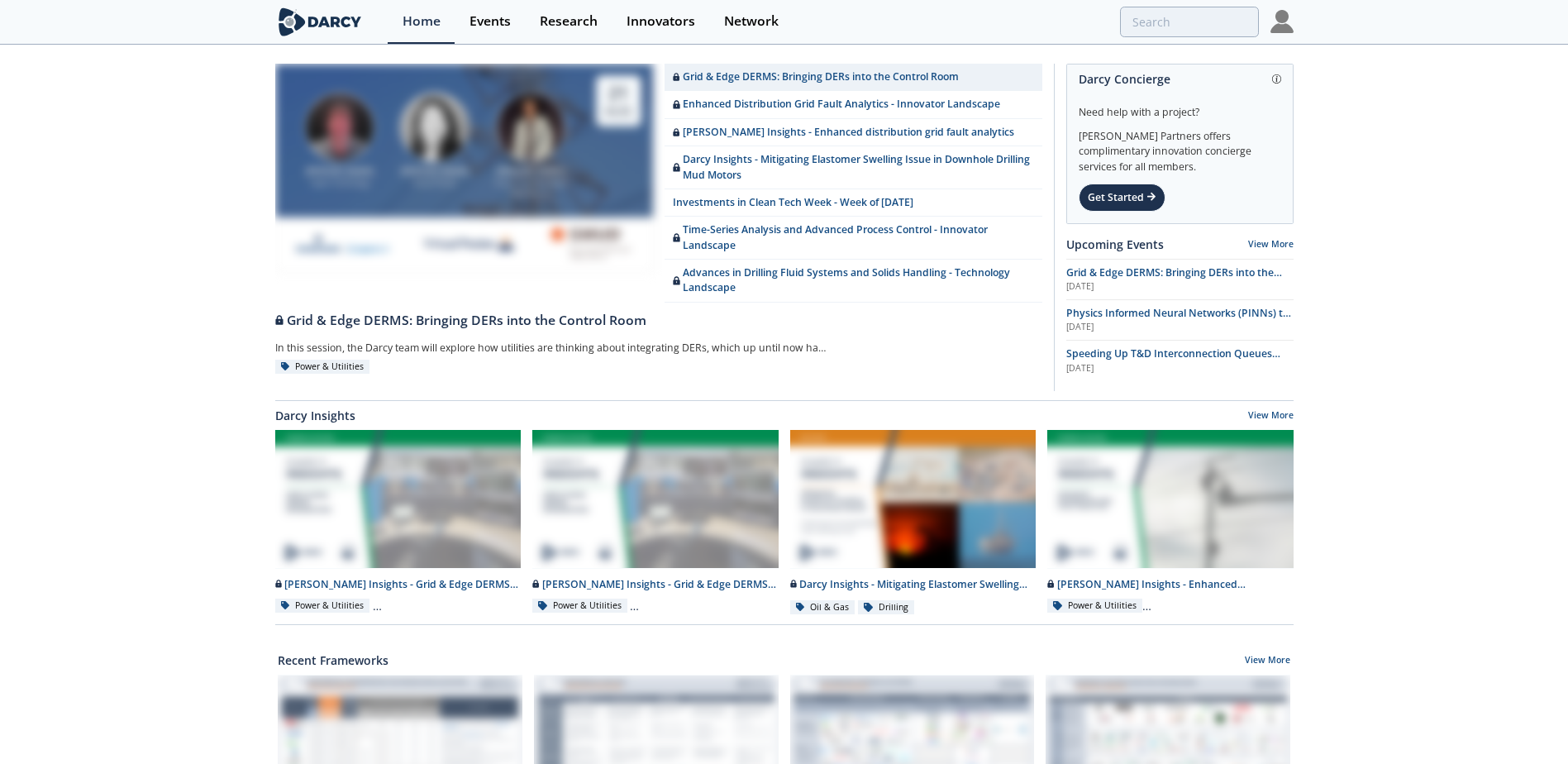
scroll to position [0, 0]
